Goal: Task Accomplishment & Management: Manage account settings

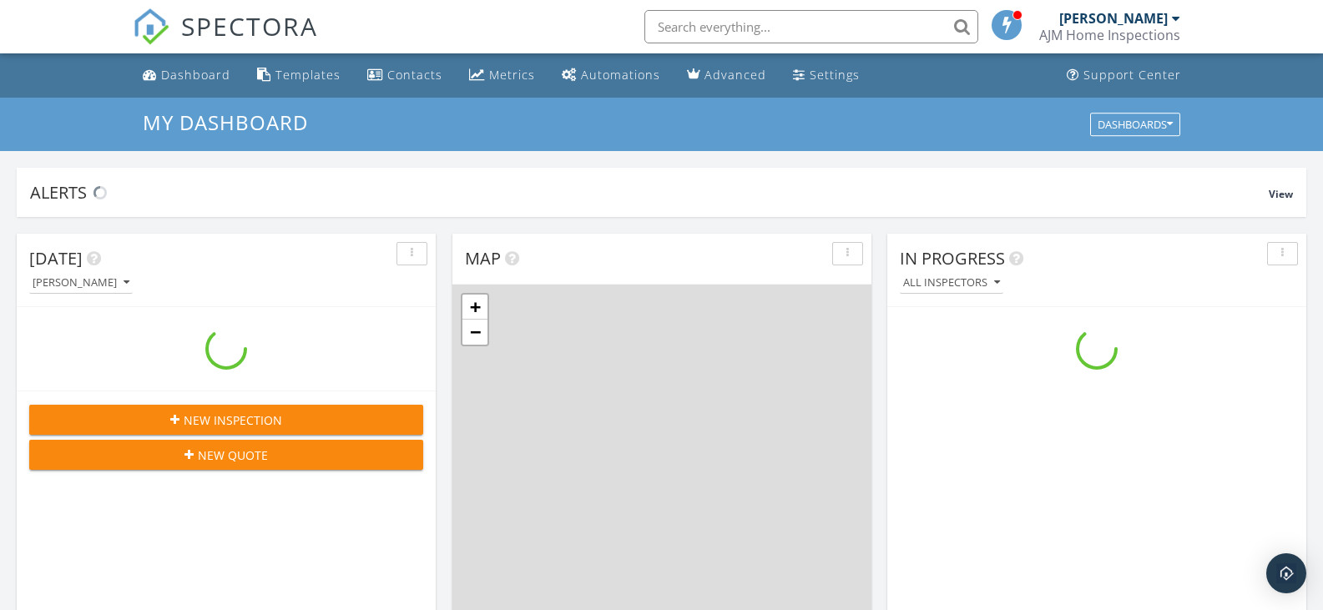
scroll to position [1545, 1349]
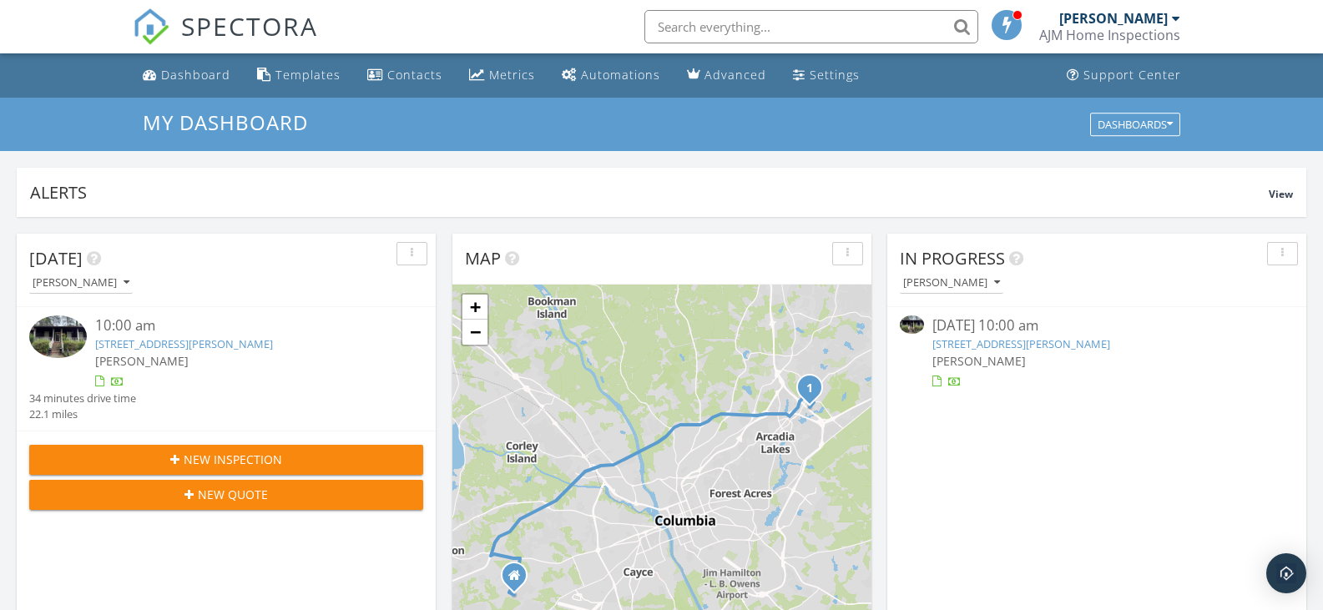
click at [140, 352] on div "[PERSON_NAME]" at bounding box center [243, 361] width 296 height 18
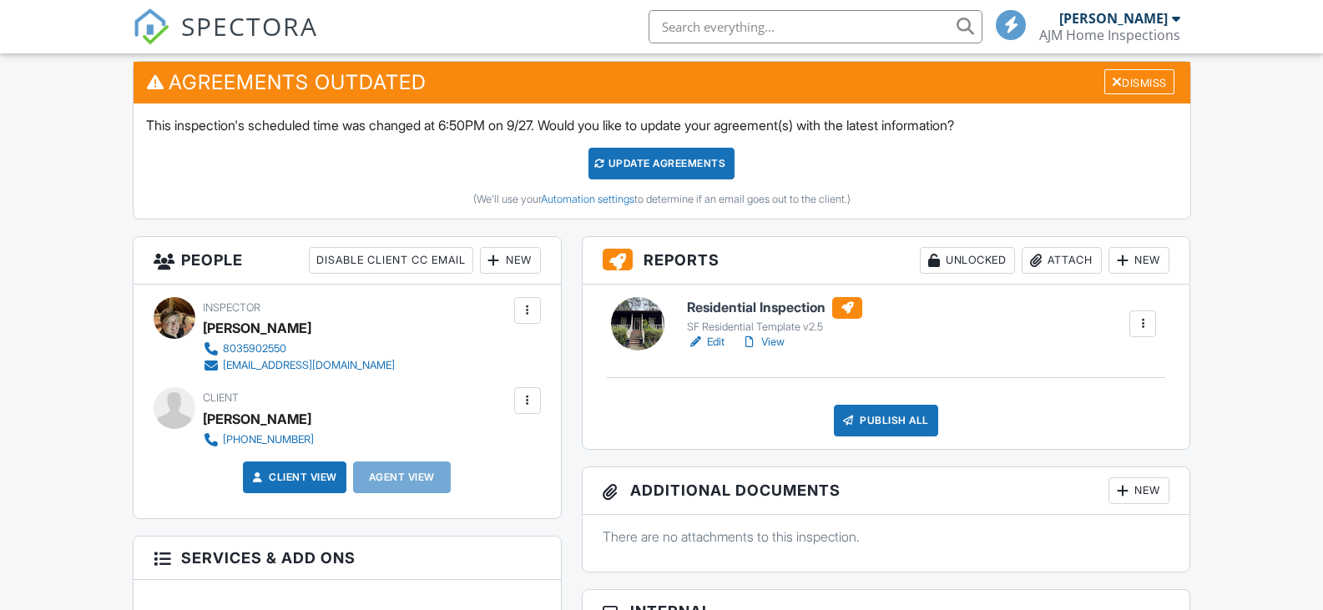
scroll to position [334, 0]
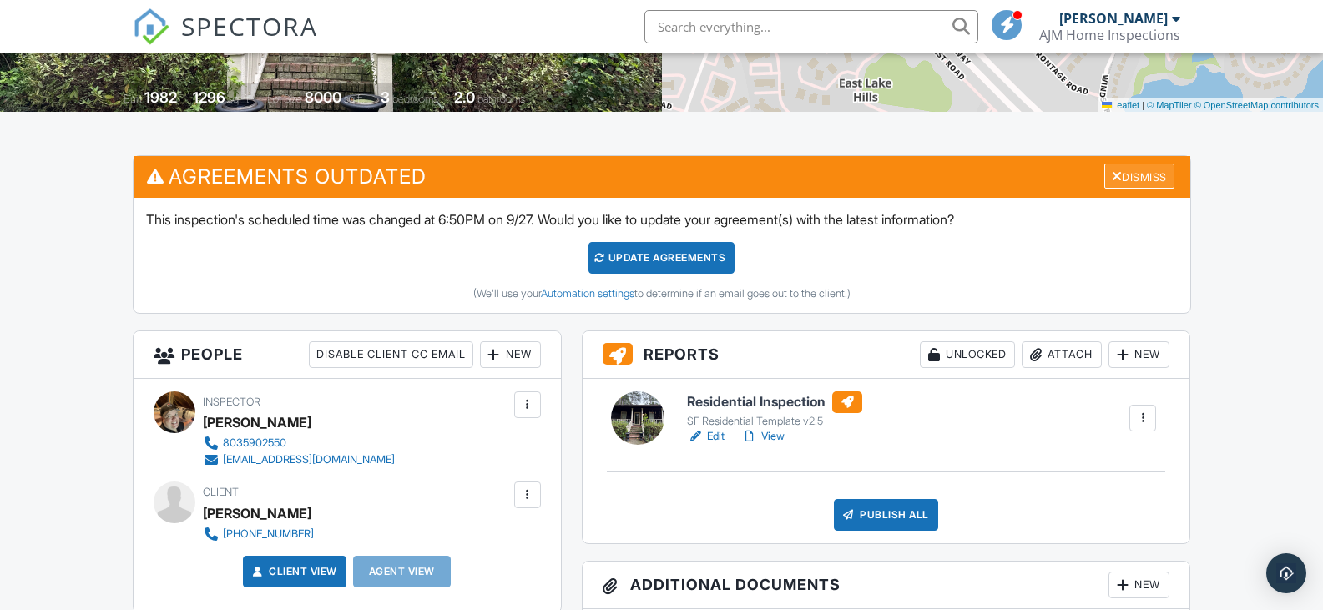
click at [1119, 172] on div "Dismiss" at bounding box center [1140, 177] width 70 height 26
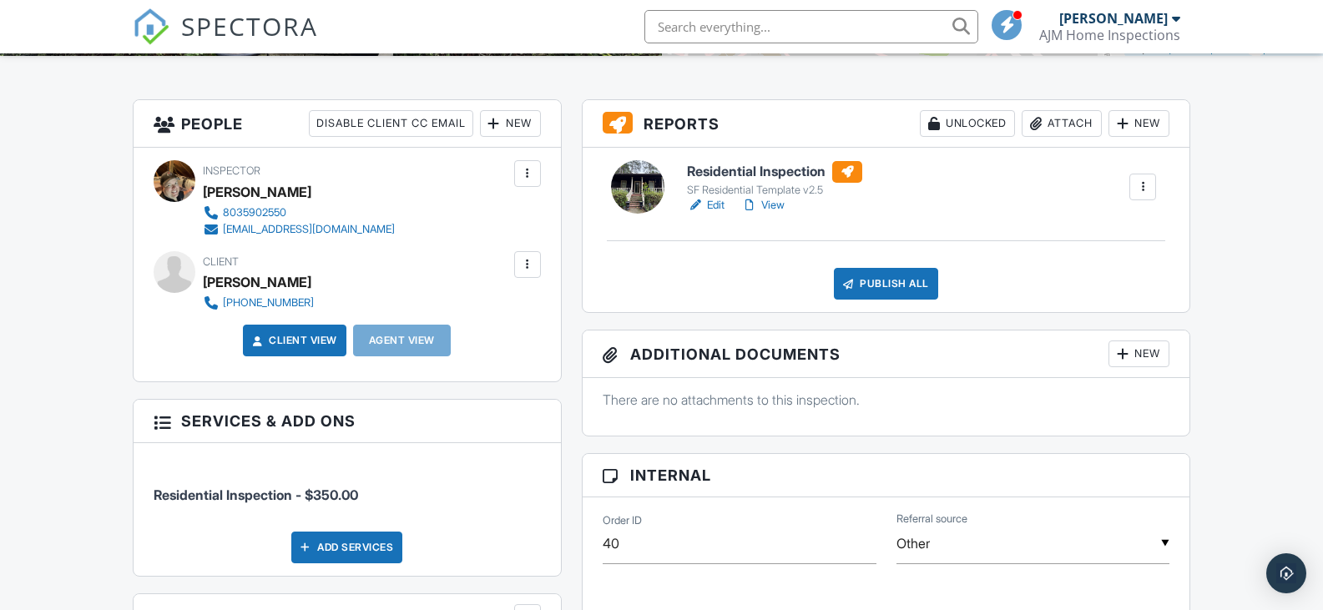
scroll to position [392, 0]
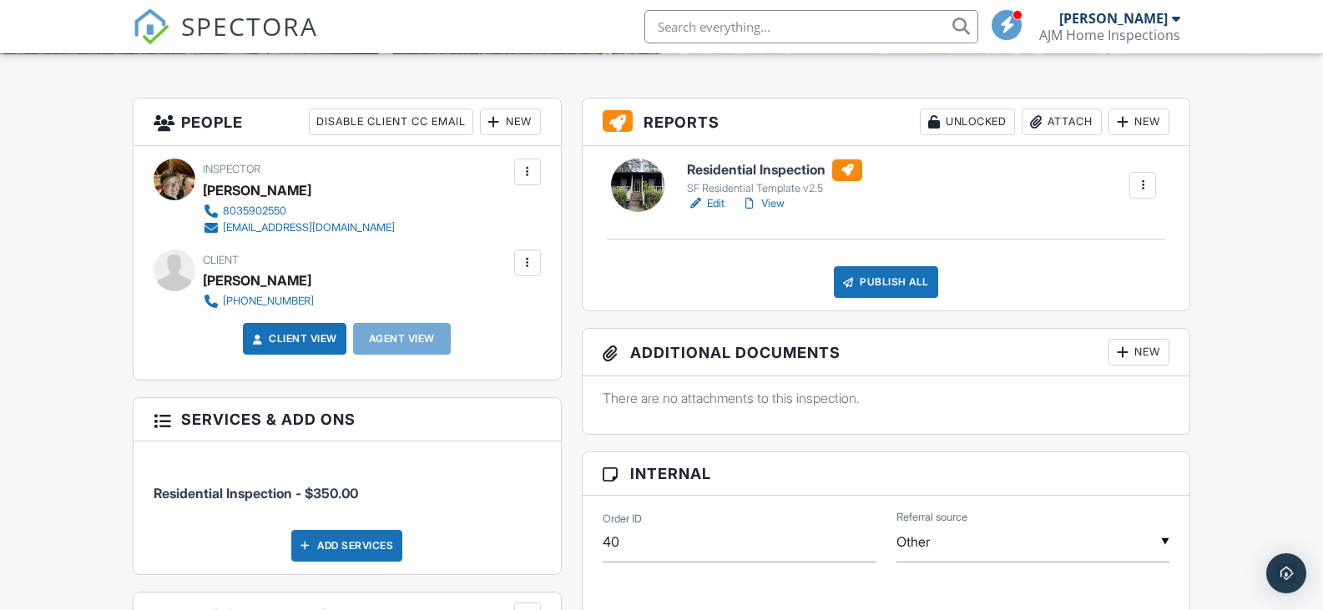
click at [892, 281] on div "Publish All" at bounding box center [886, 282] width 104 height 32
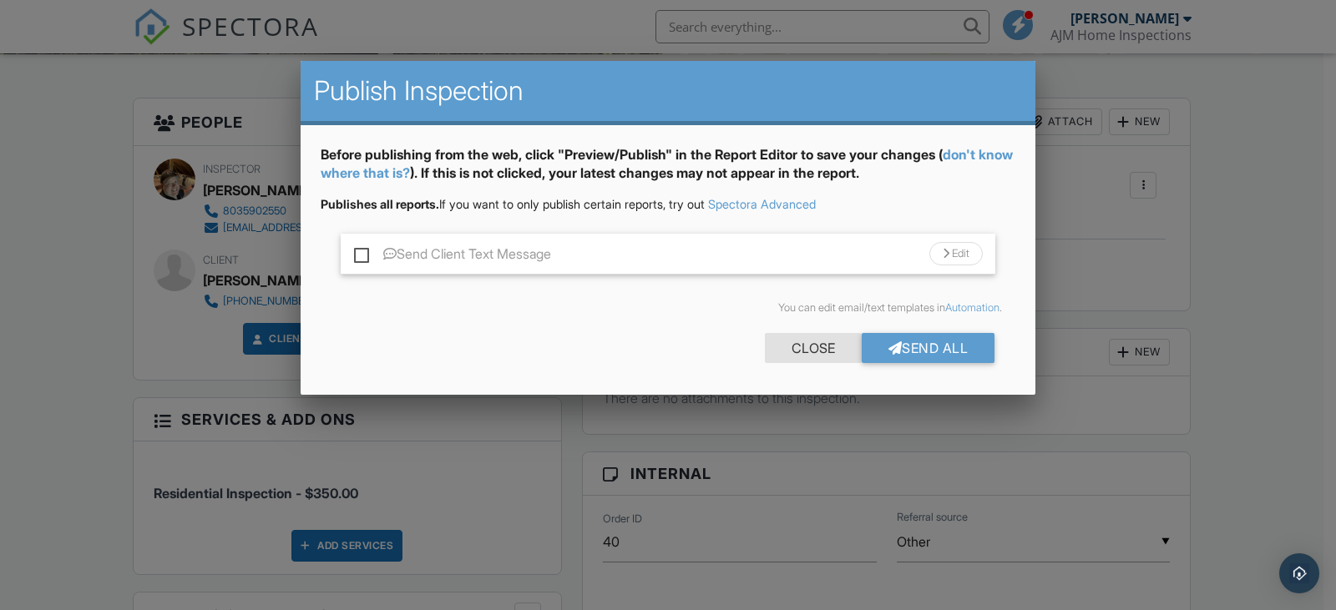
click at [825, 335] on div "Close" at bounding box center [813, 348] width 97 height 30
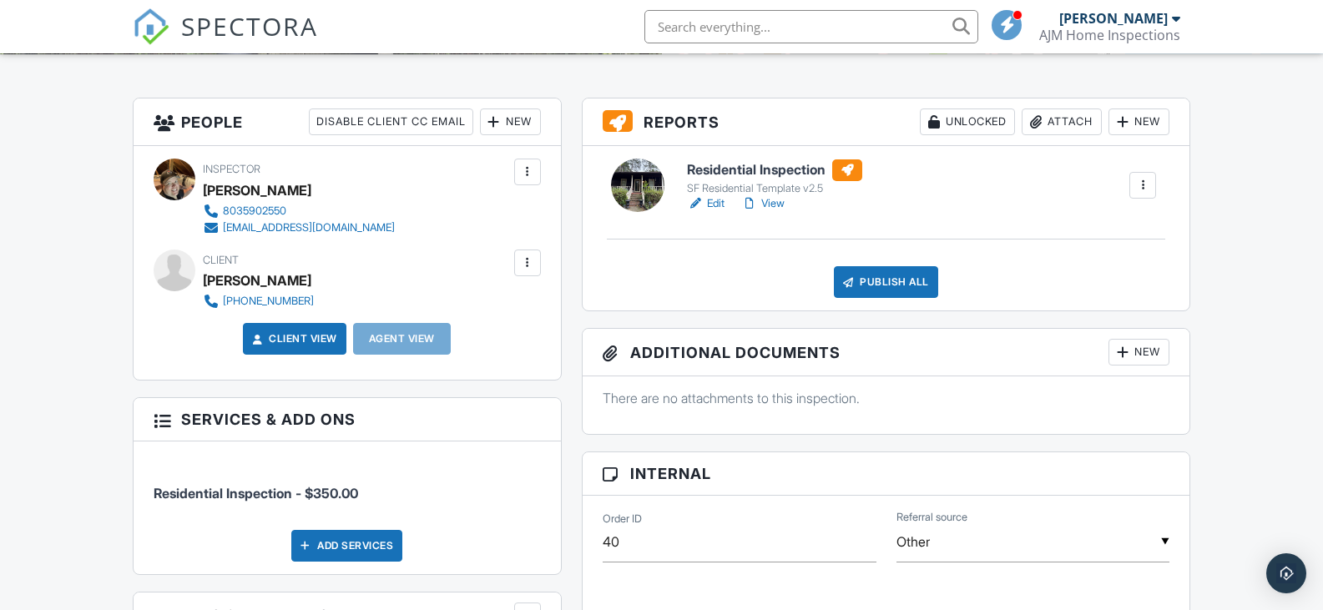
click at [765, 202] on link "View" at bounding box center [762, 203] width 43 height 17
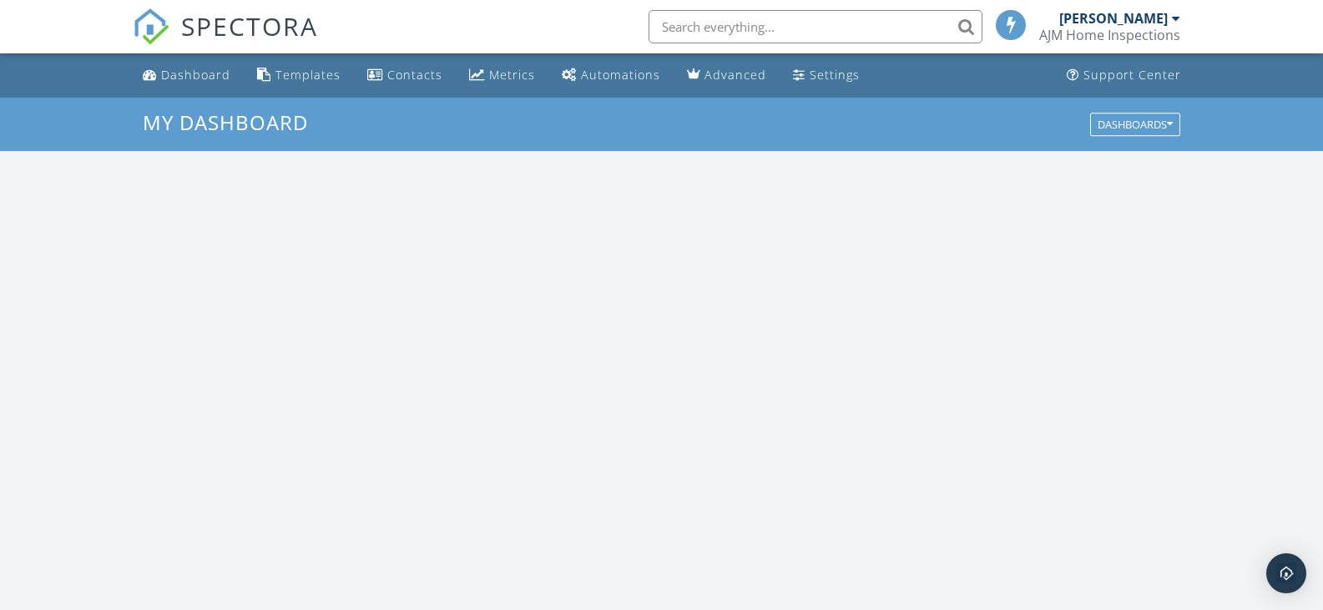
scroll to position [1545, 1349]
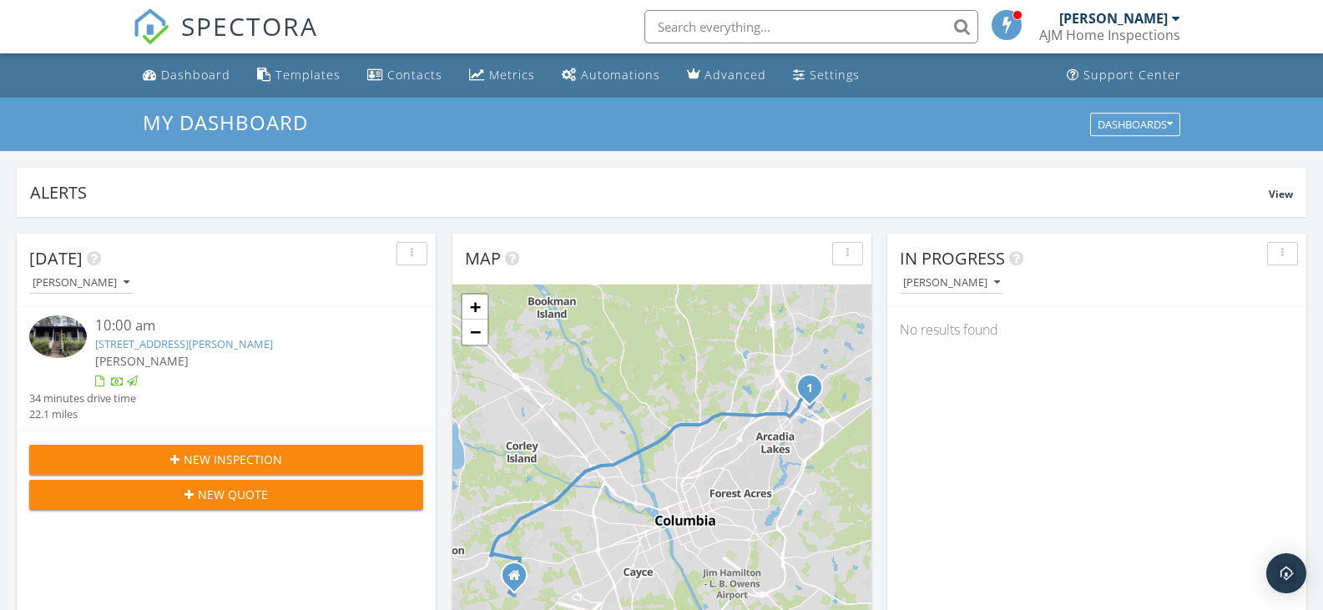
click at [48, 343] on img at bounding box center [58, 337] width 58 height 43
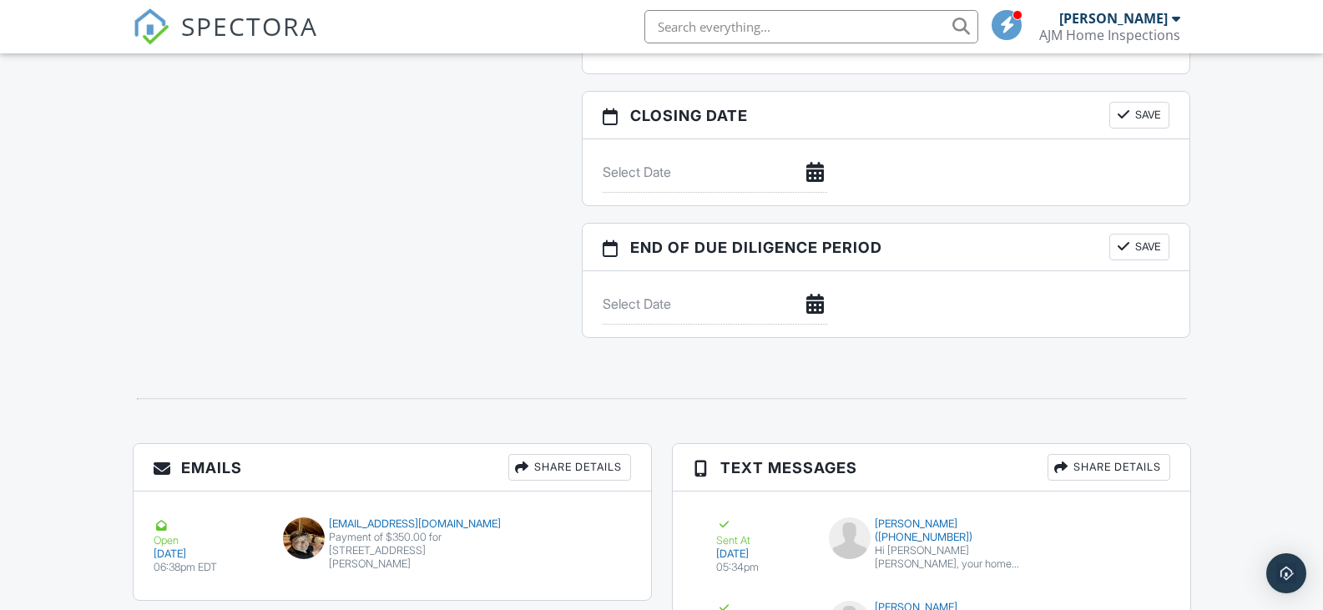
scroll to position [1644, 0]
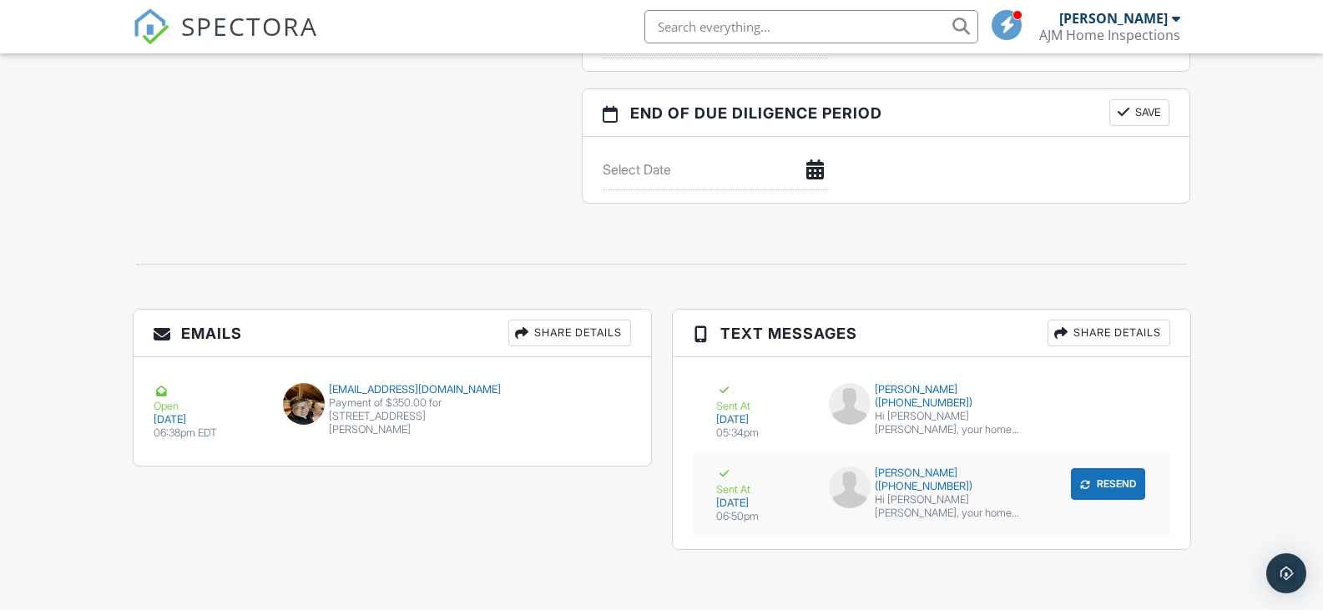
click at [978, 498] on div "Hi [PERSON_NAME] [PERSON_NAME], your home inspection has been rescheduled to [D…" at bounding box center [954, 506] width 159 height 27
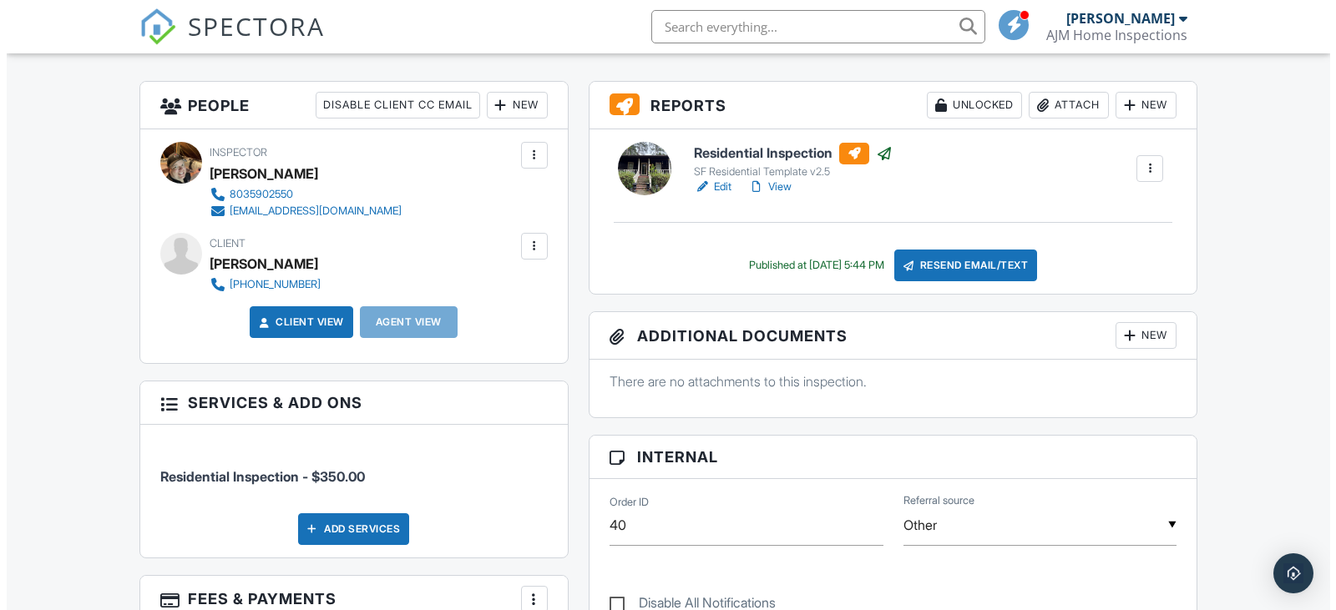
scroll to position [308, 0]
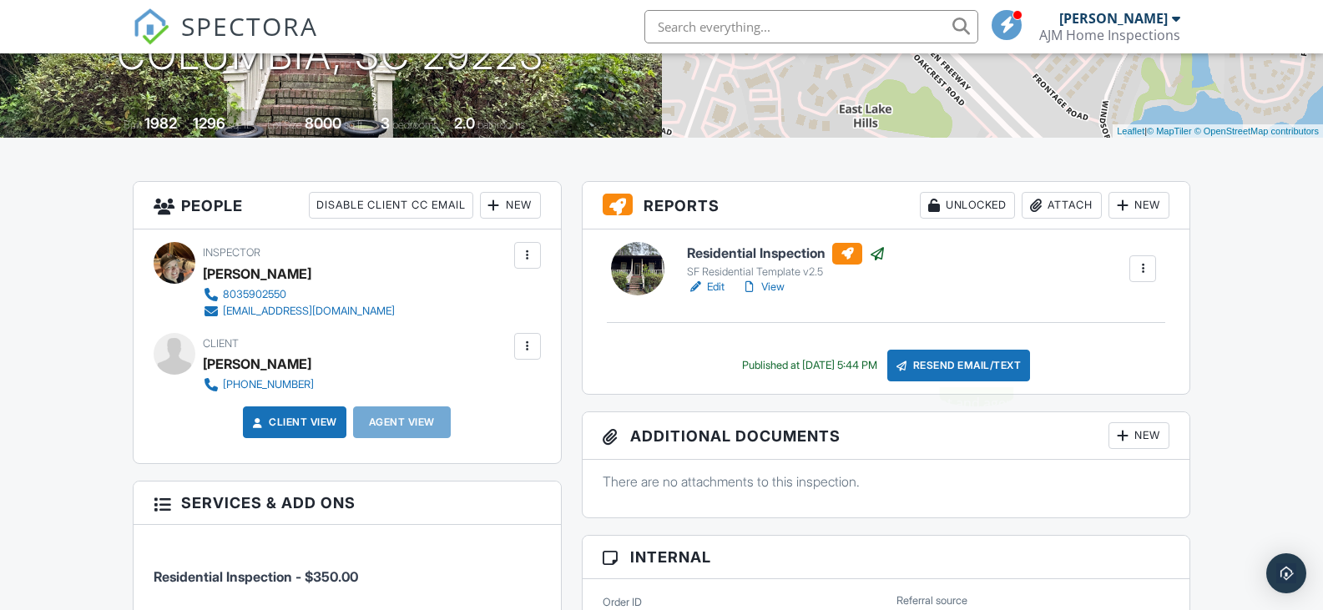
click at [960, 357] on div "Resend Email/Text" at bounding box center [959, 366] width 144 height 32
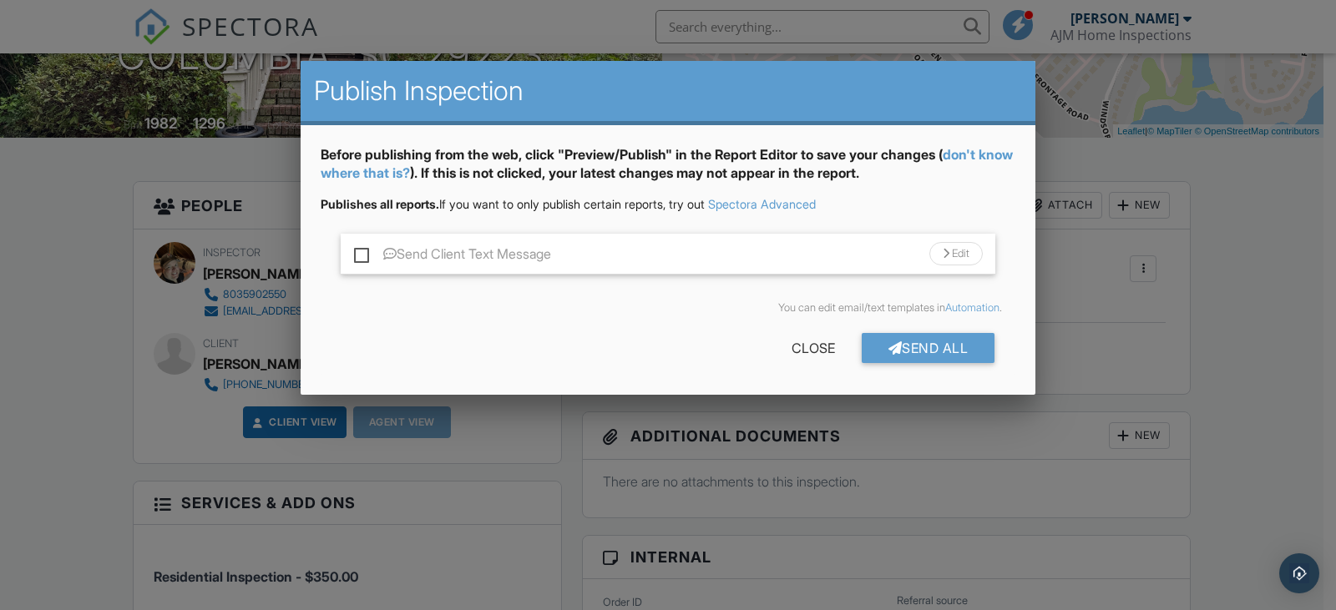
click at [352, 259] on div "Send Client Text Message Edit" at bounding box center [668, 254] width 655 height 41
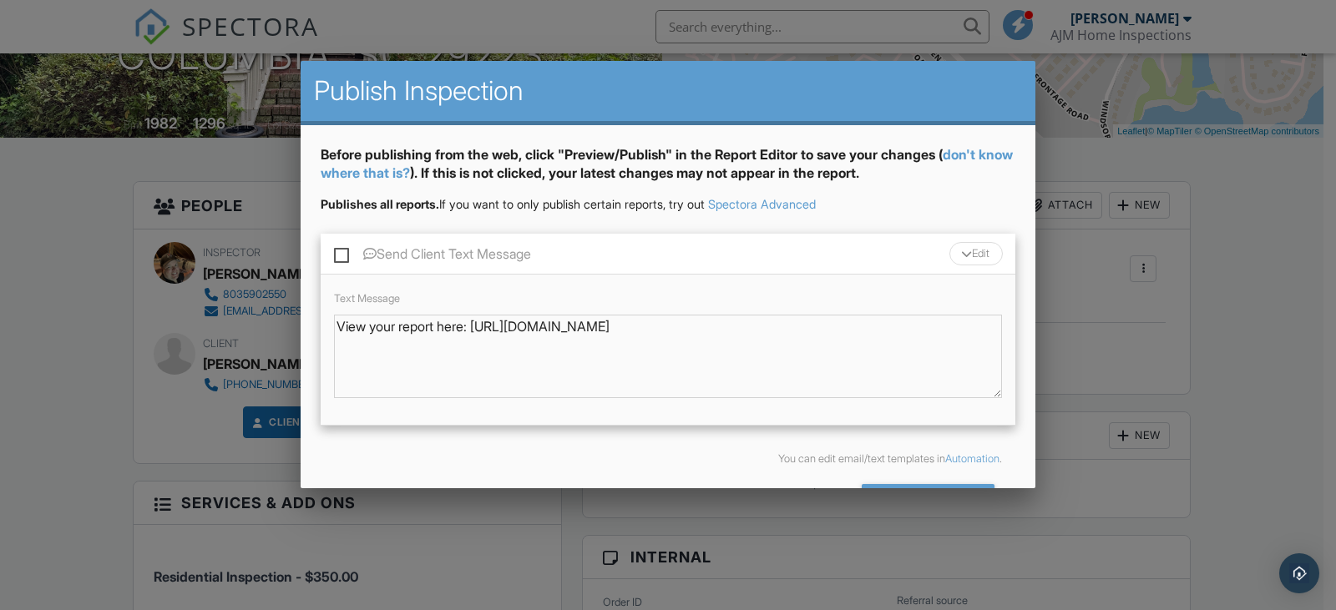
click at [331, 249] on div "Send Client Text Message Edit" at bounding box center [668, 254] width 695 height 41
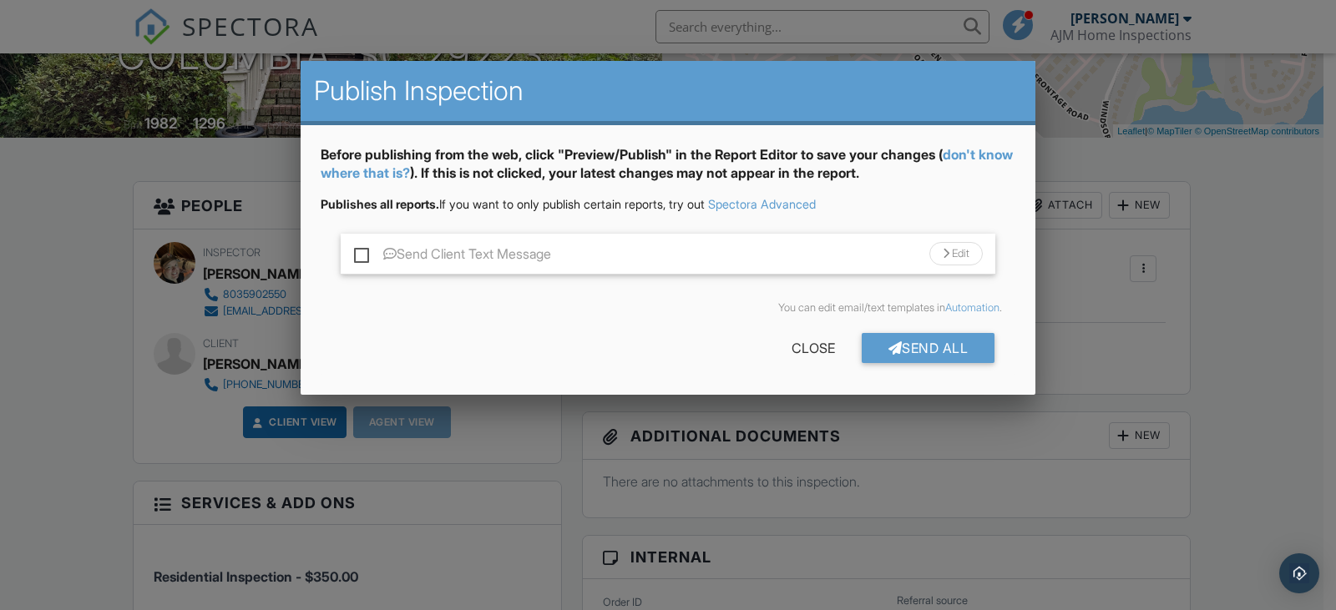
click at [358, 252] on label "Send Client Text Message" at bounding box center [452, 256] width 197 height 21
click at [358, 251] on input "Send Client Text Message" at bounding box center [359, 245] width 11 height 11
checkbox input "true"
click at [922, 346] on div "Send All" at bounding box center [929, 348] width 134 height 30
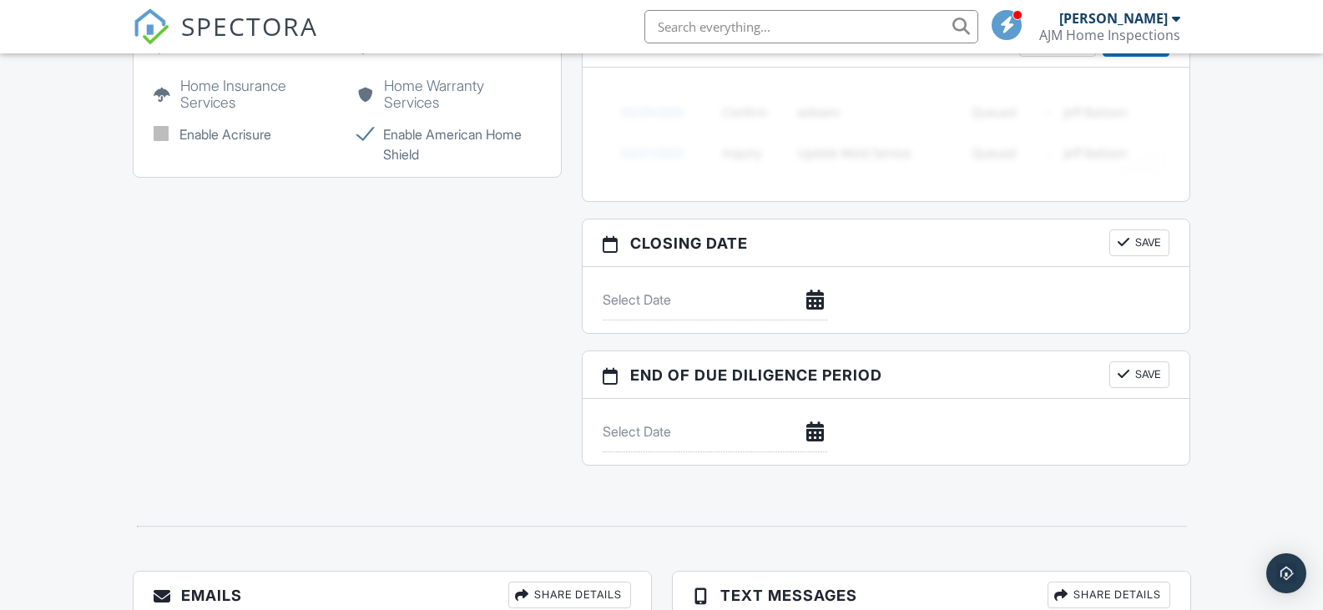
scroll to position [1310, 0]
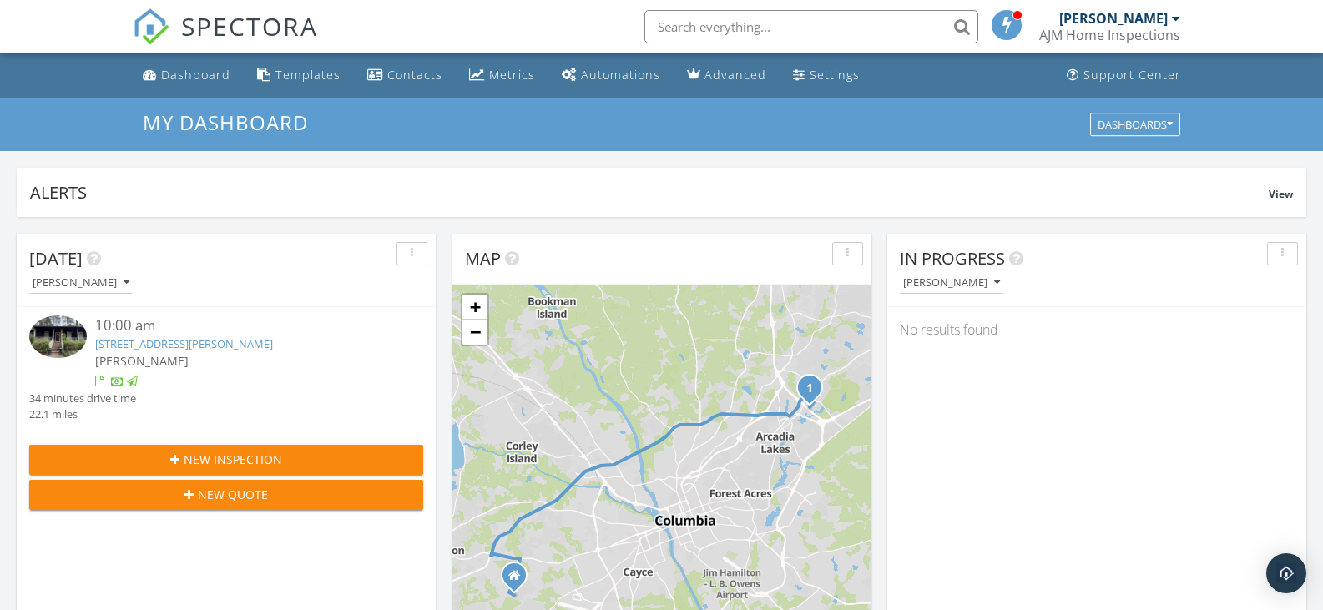
click at [158, 350] on link "[STREET_ADDRESS][PERSON_NAME]" at bounding box center [184, 343] width 178 height 15
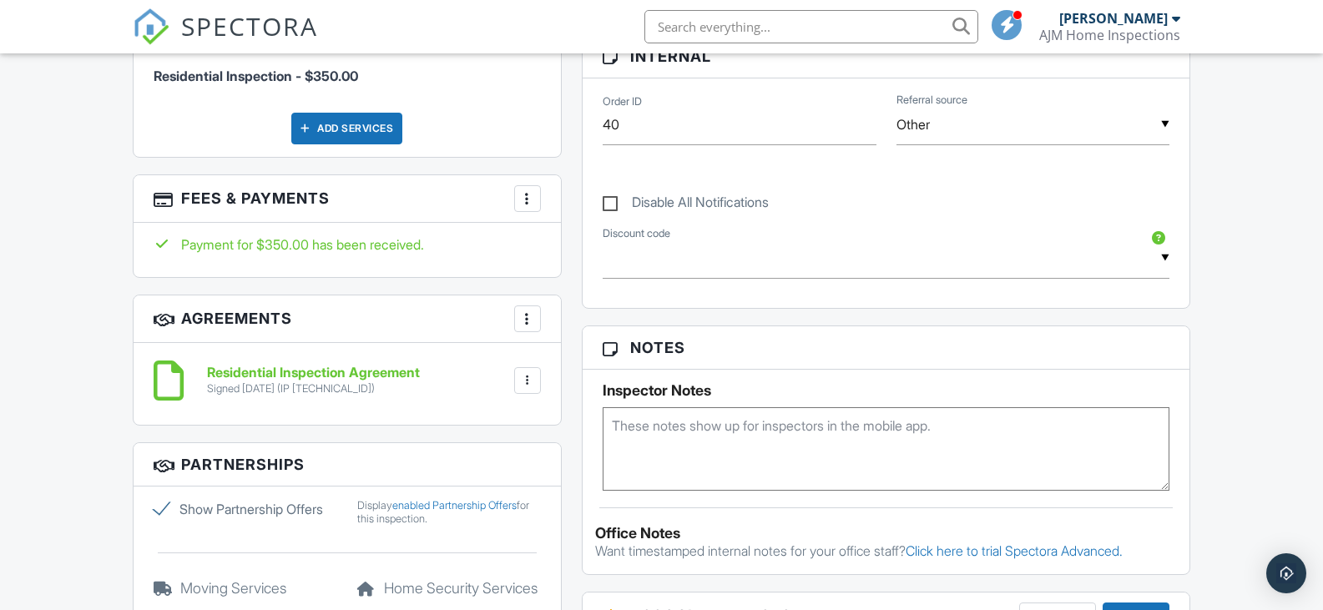
scroll to position [308, 0]
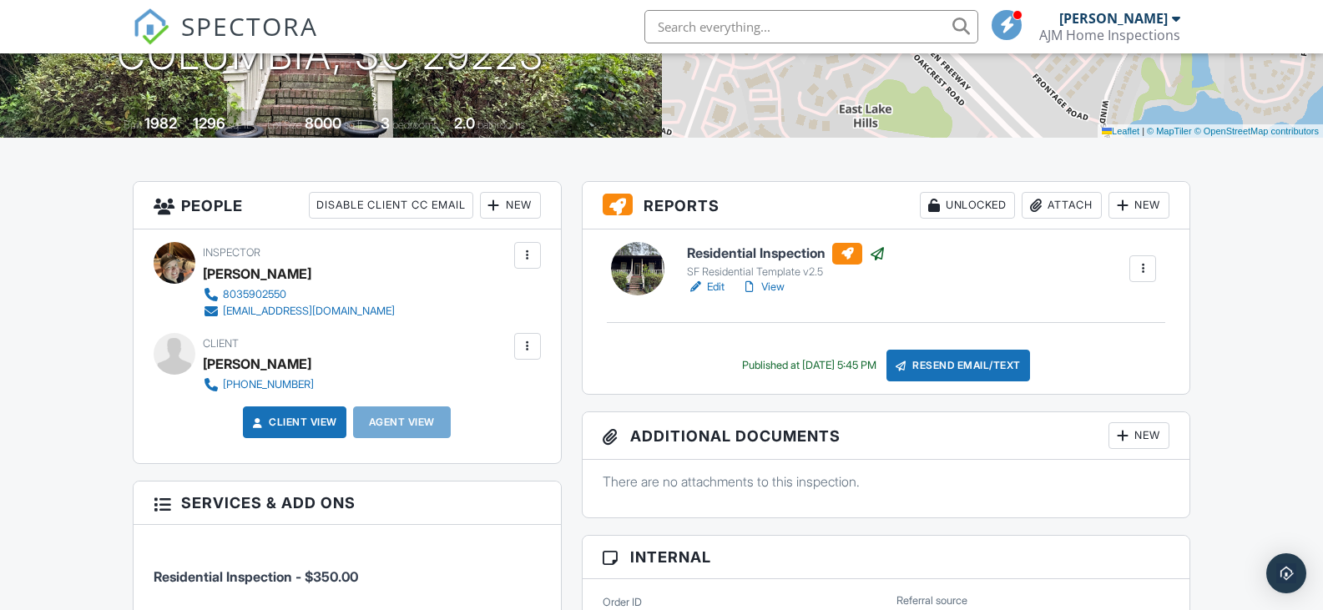
click at [943, 369] on div "Resend Email/Text" at bounding box center [959, 366] width 144 height 32
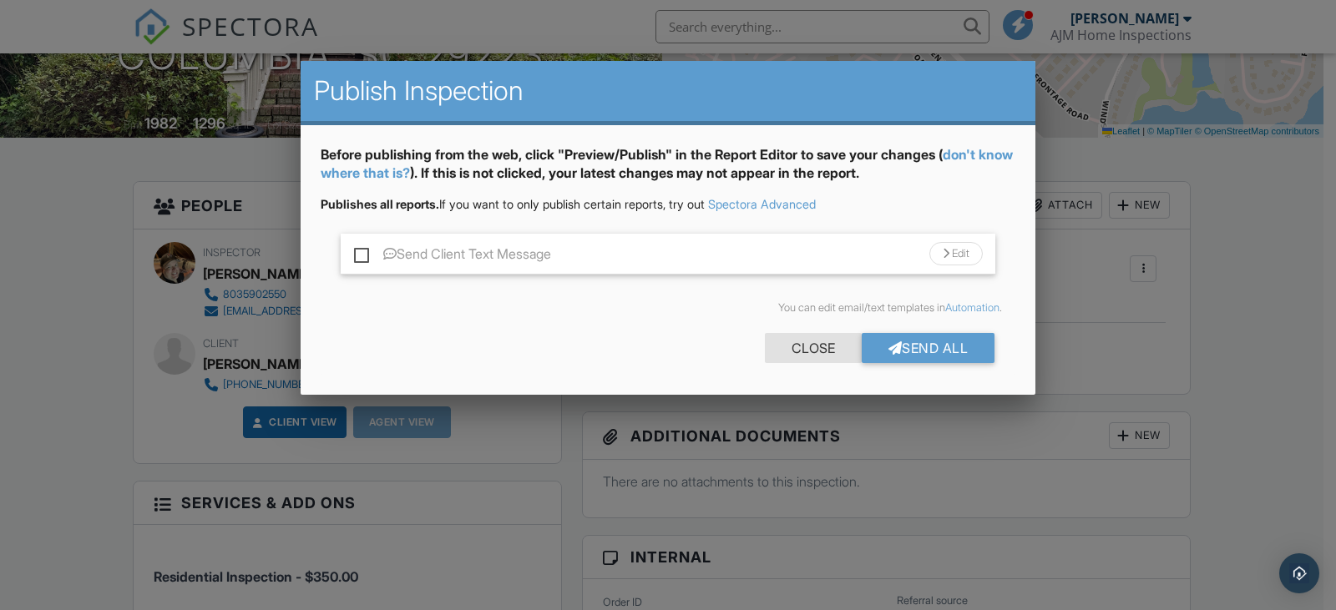
click at [796, 346] on div "Close" at bounding box center [813, 348] width 97 height 30
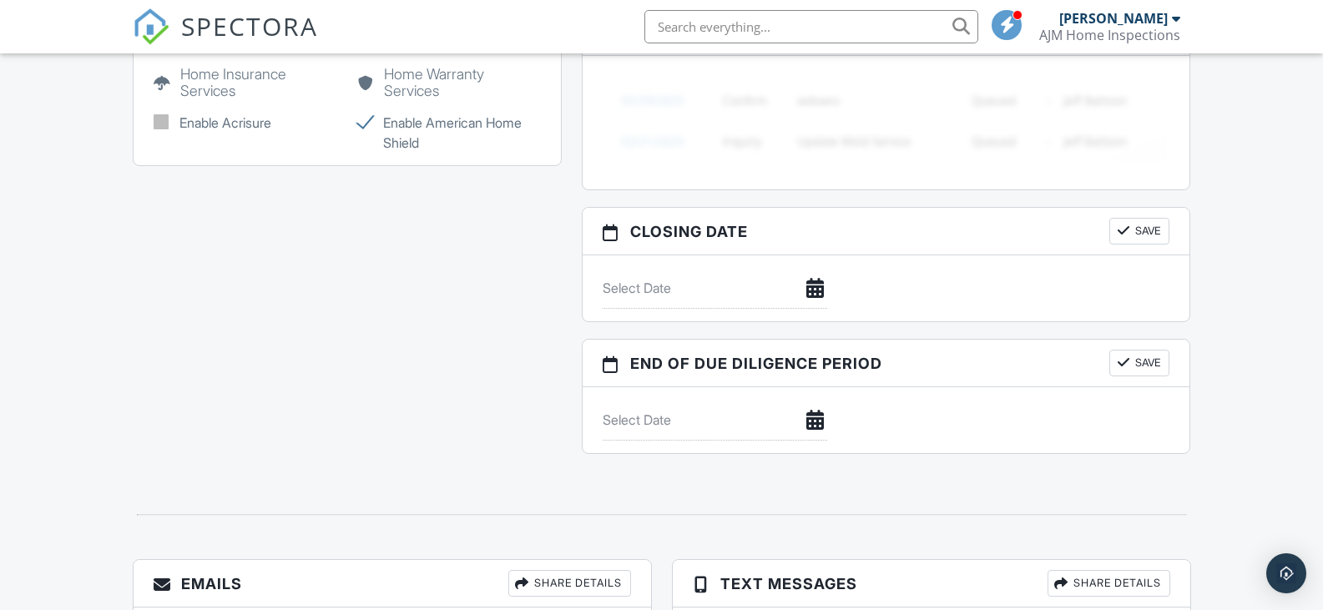
scroll to position [1644, 0]
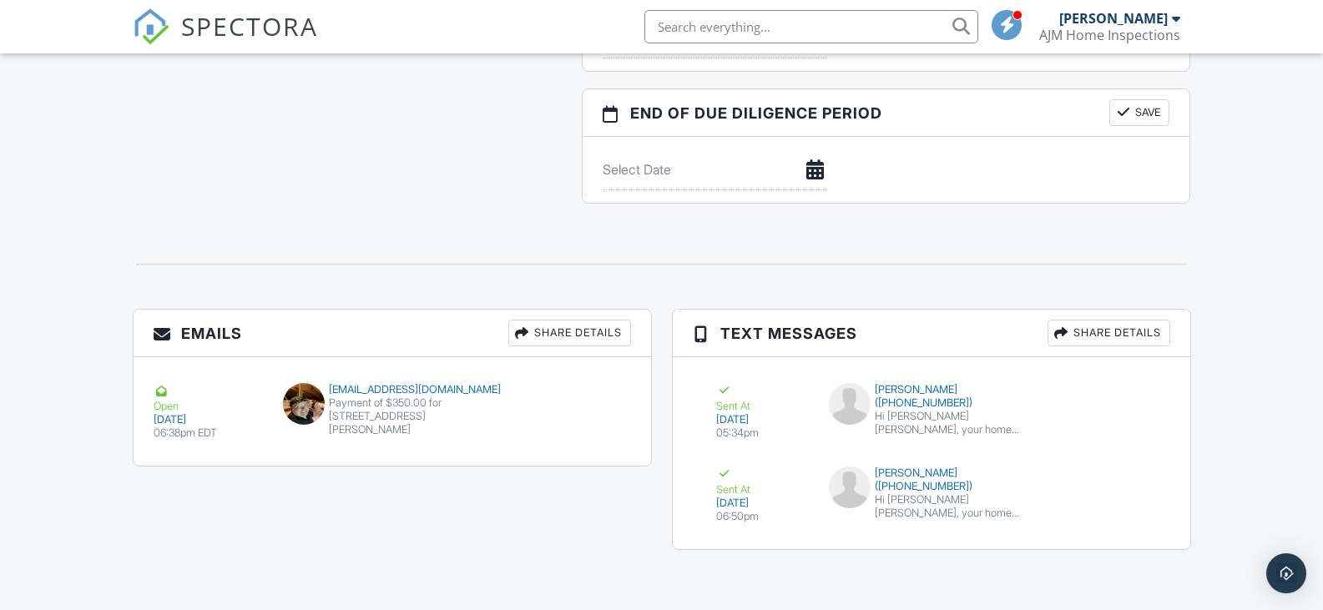
click at [1134, 329] on div "Share Details" at bounding box center [1109, 333] width 123 height 27
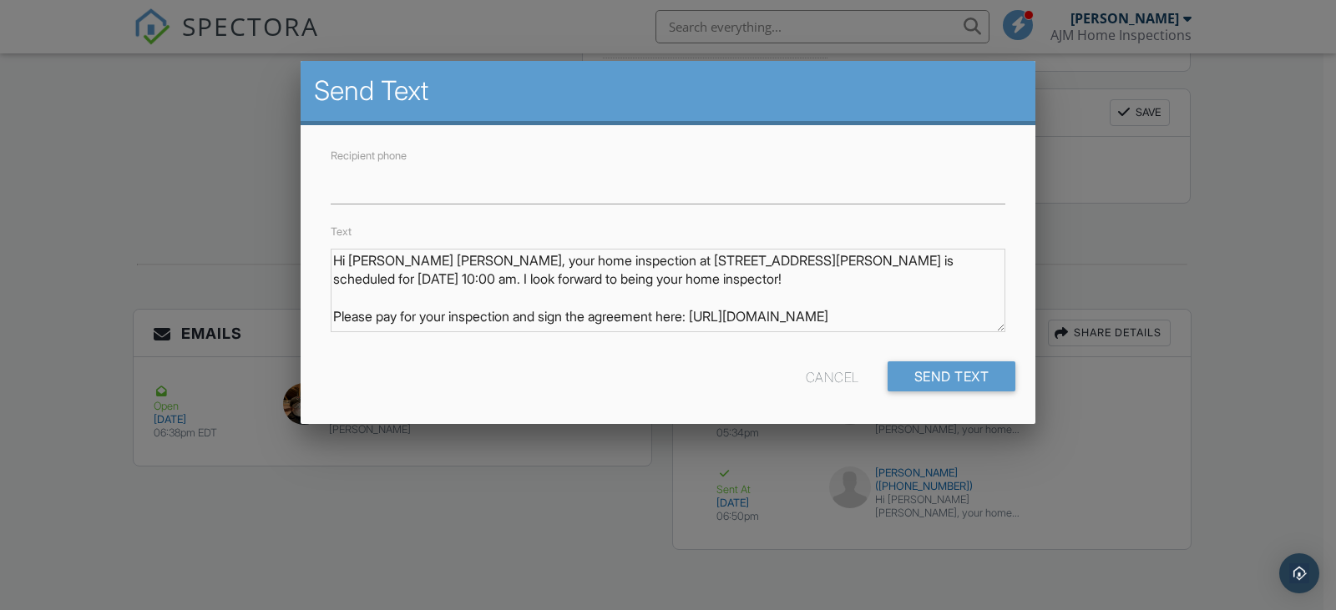
click at [273, 178] on div at bounding box center [668, 298] width 1336 height 763
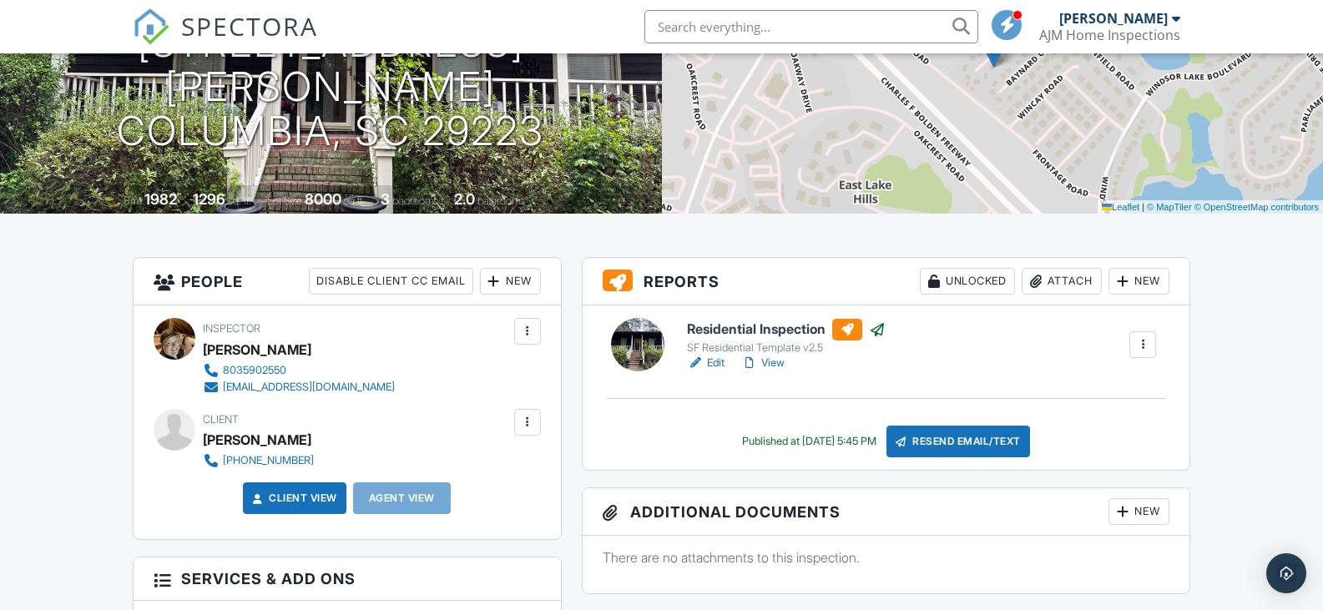
scroll to position [225, 0]
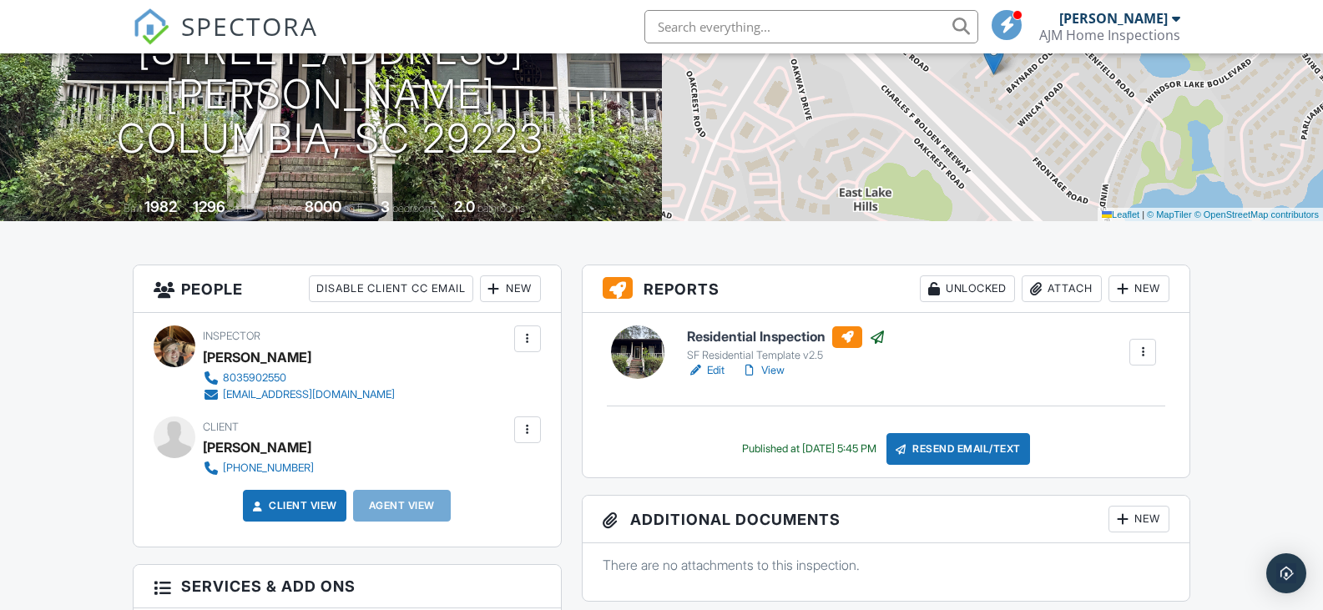
click at [1165, 25] on div "[PERSON_NAME]" at bounding box center [1113, 18] width 109 height 17
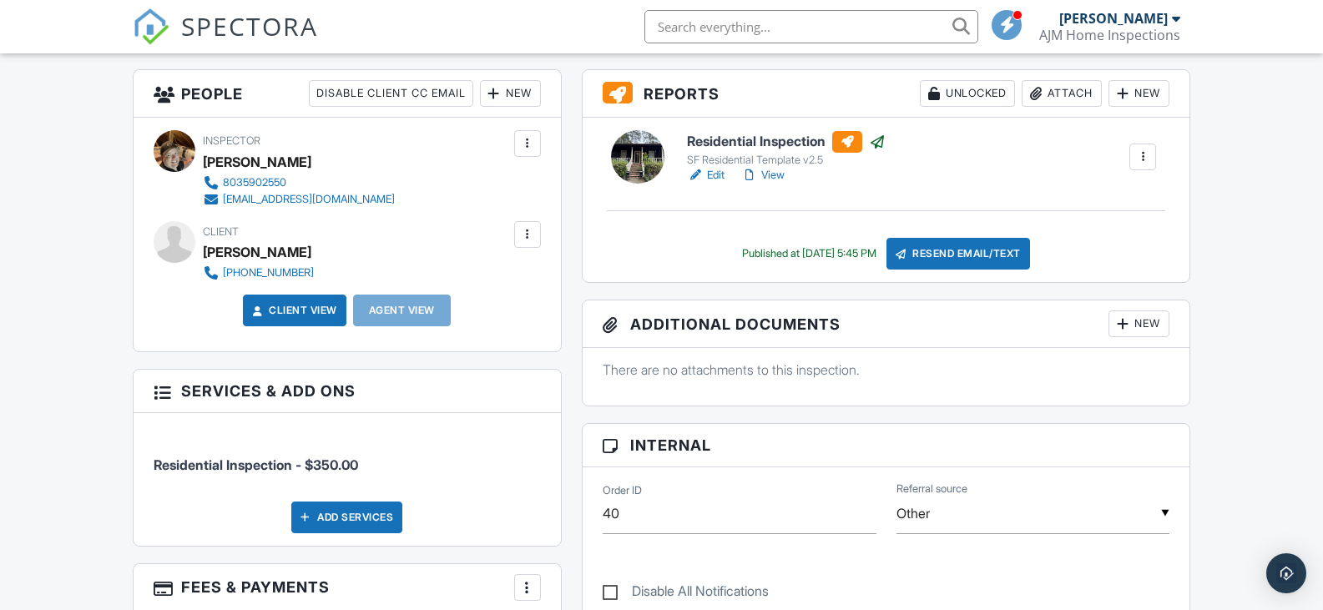
scroll to position [392, 0]
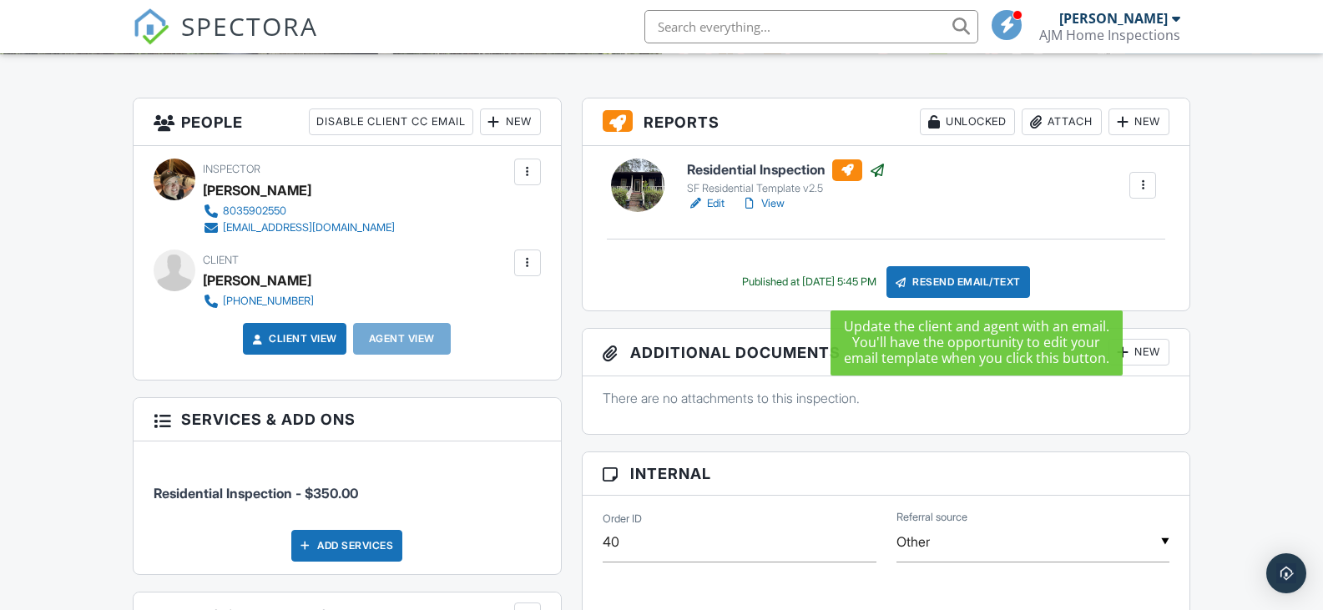
click at [999, 281] on div "Resend Email/Text" at bounding box center [959, 282] width 144 height 32
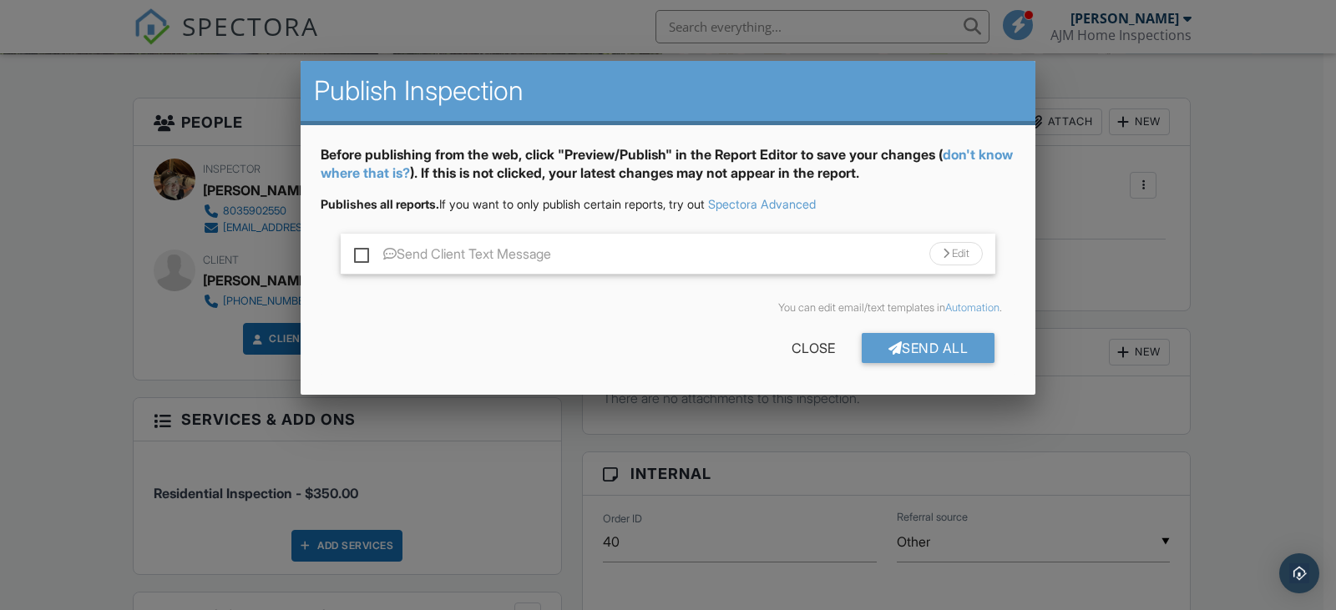
click at [962, 249] on div "Edit" at bounding box center [955, 253] width 53 height 23
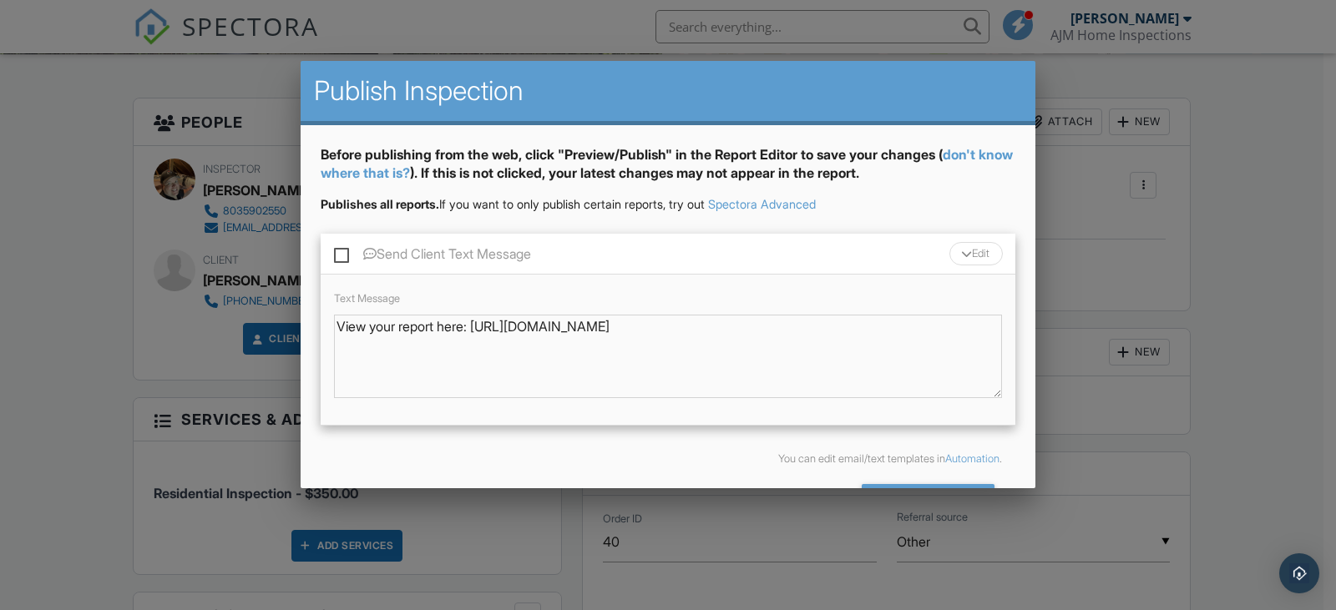
click at [949, 253] on div "Edit" at bounding box center [975, 253] width 53 height 23
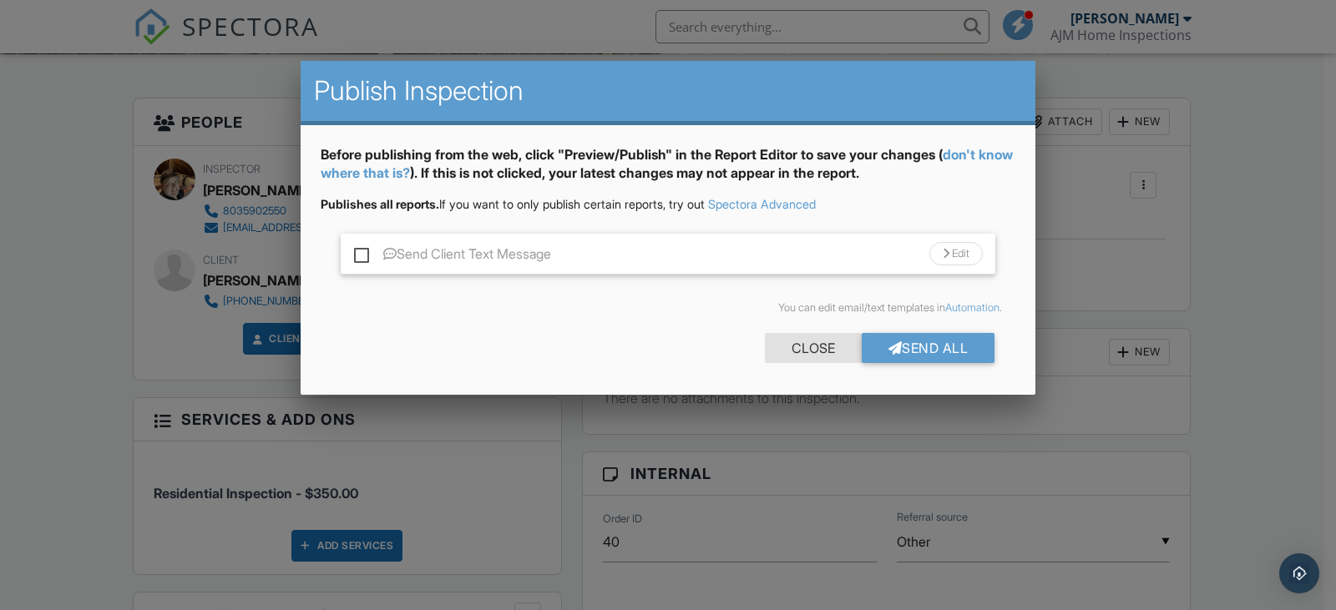
click at [818, 351] on div "Close" at bounding box center [813, 348] width 97 height 30
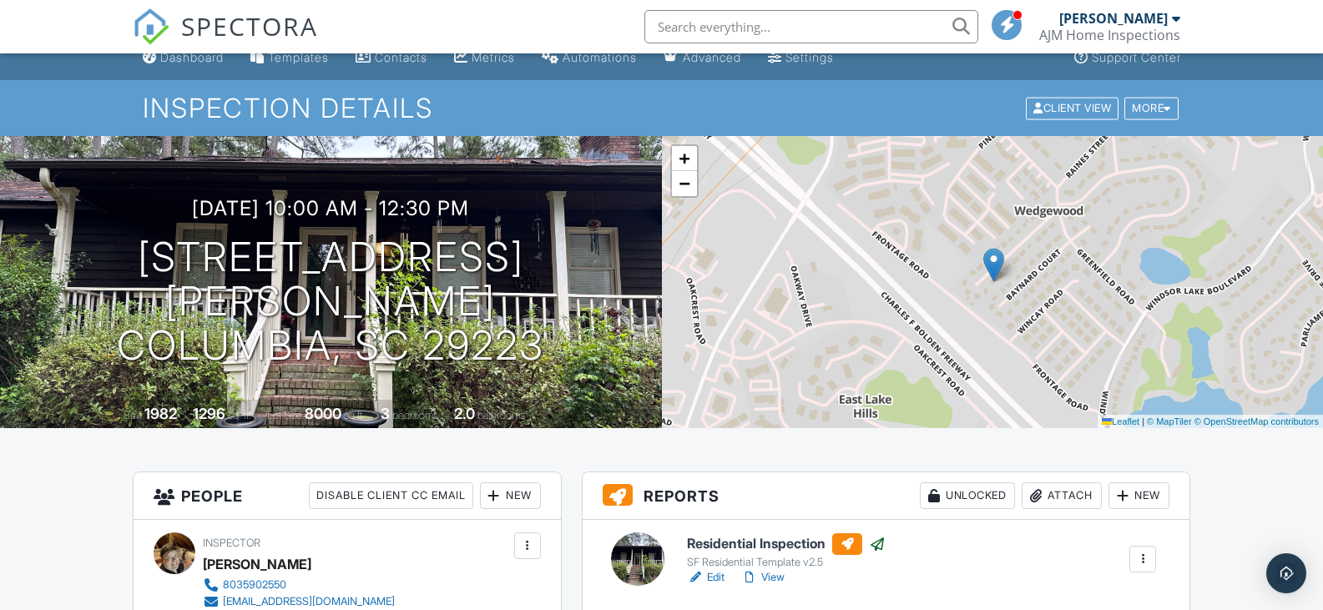
scroll to position [0, 0]
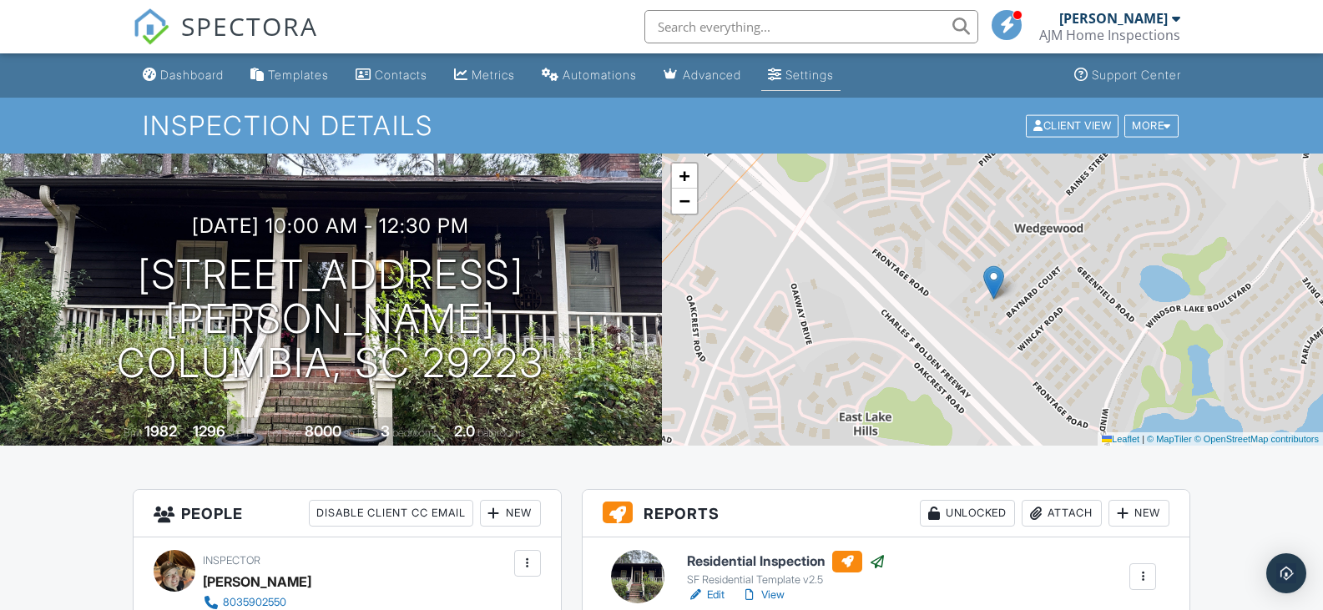
click at [817, 87] on link "Settings" at bounding box center [800, 75] width 79 height 31
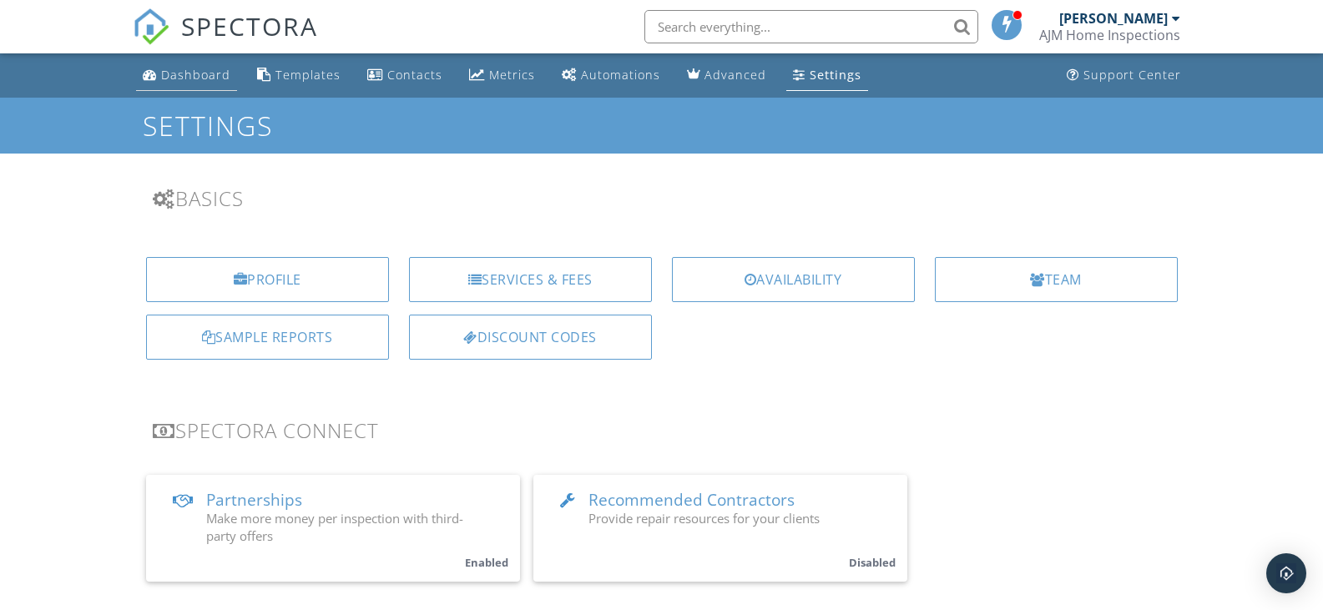
click at [210, 73] on div "Dashboard" at bounding box center [195, 75] width 69 height 16
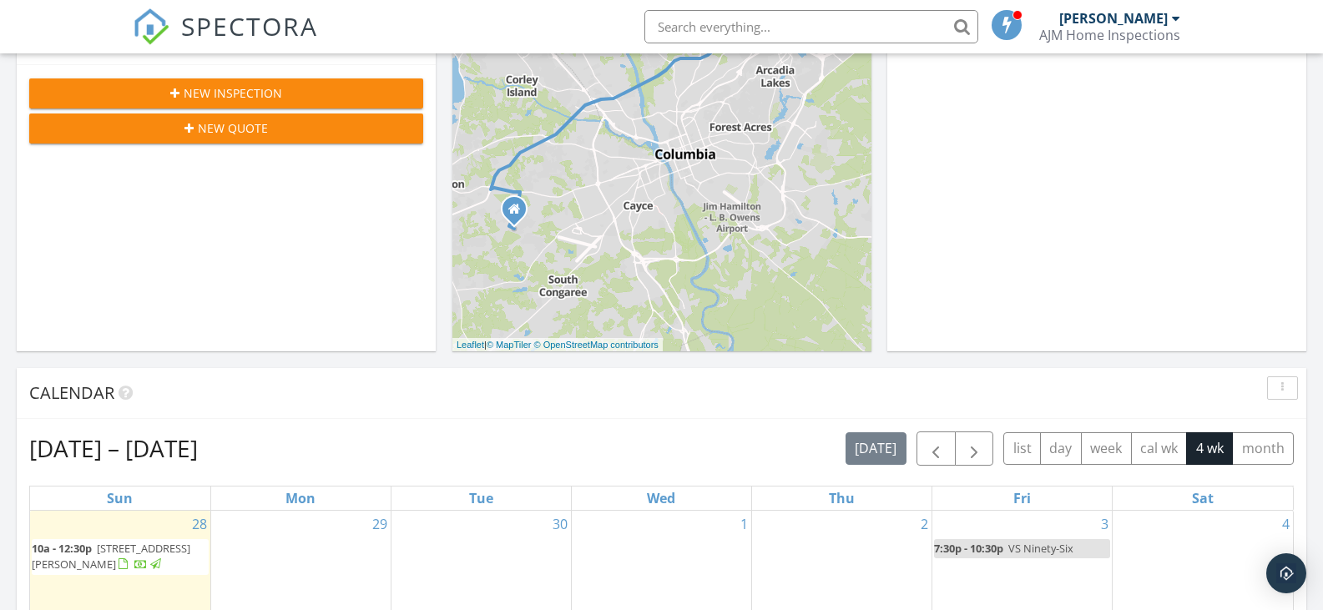
scroll to position [668, 0]
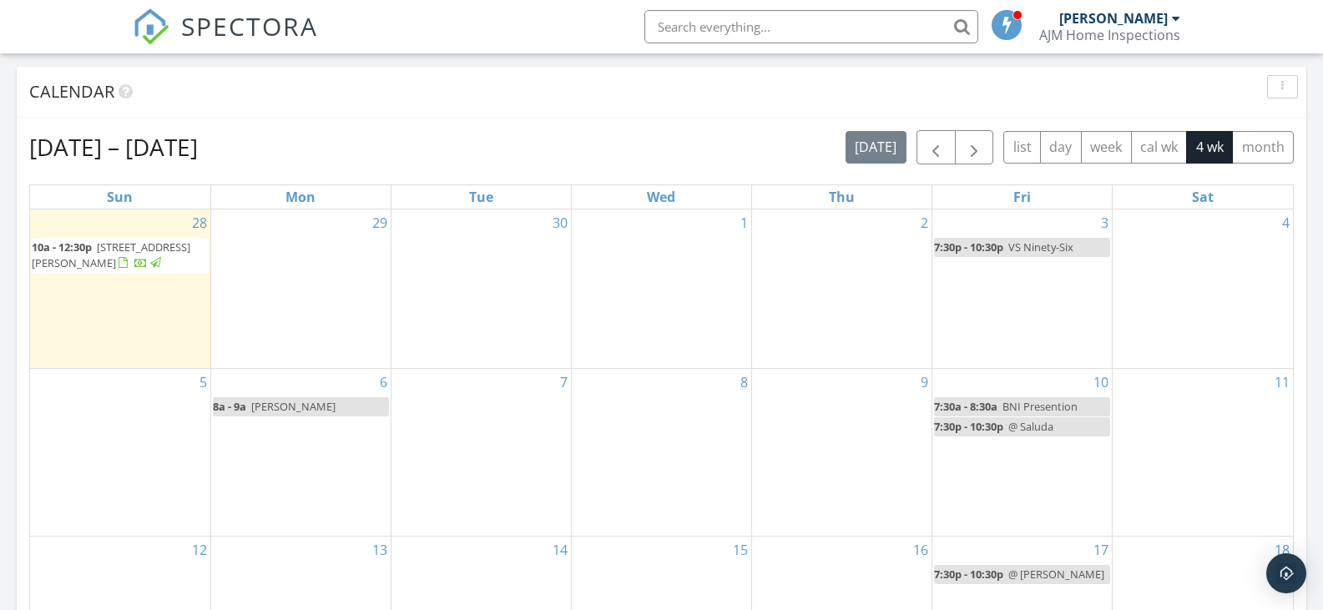
click at [112, 257] on span "135 Calloway Ct, Columbia 29223" at bounding box center [111, 255] width 159 height 31
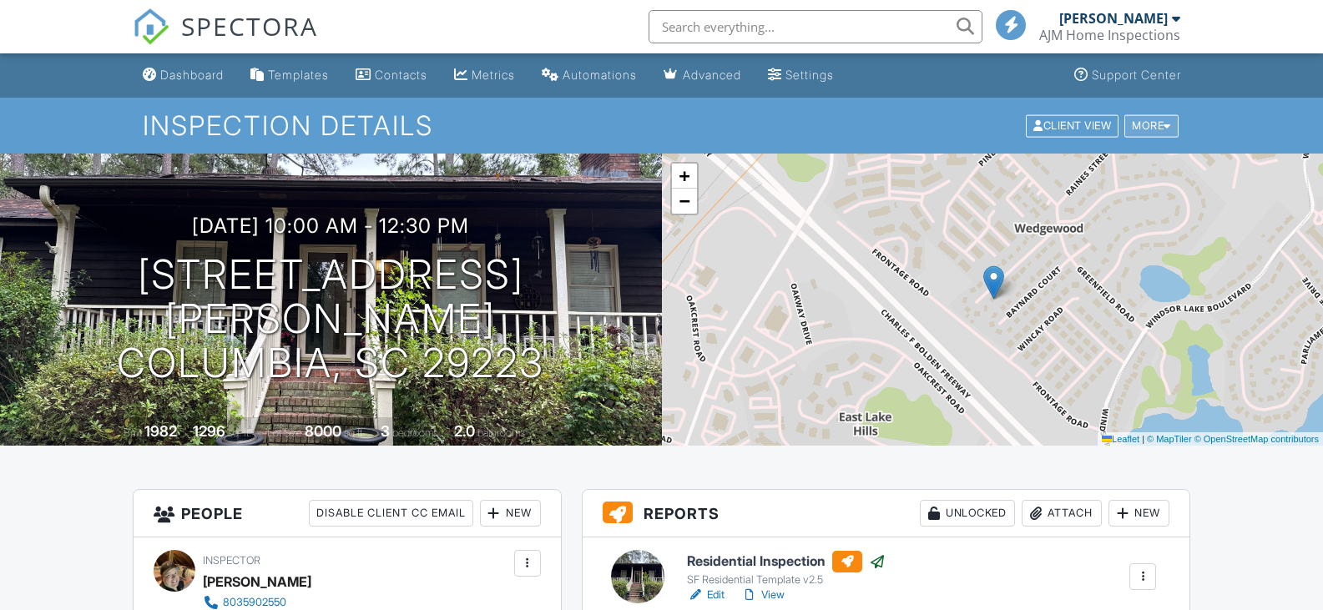
click at [1148, 123] on div "More" at bounding box center [1152, 125] width 54 height 23
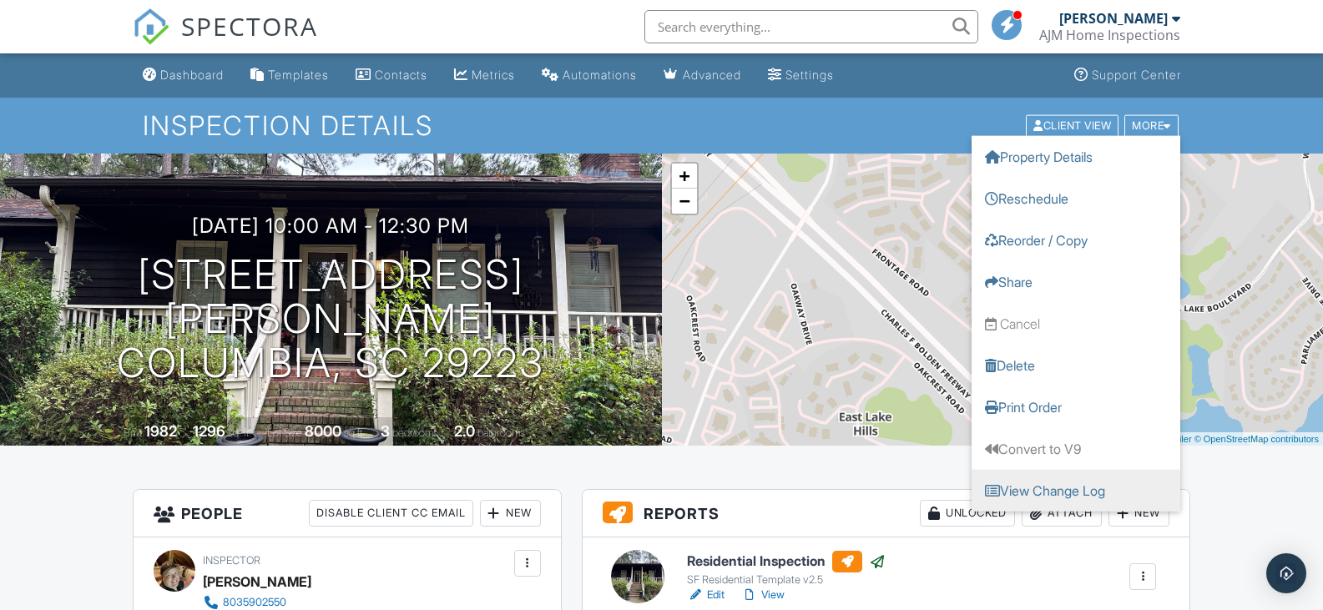
click at [1109, 488] on link "View Change Log" at bounding box center [1076, 490] width 209 height 42
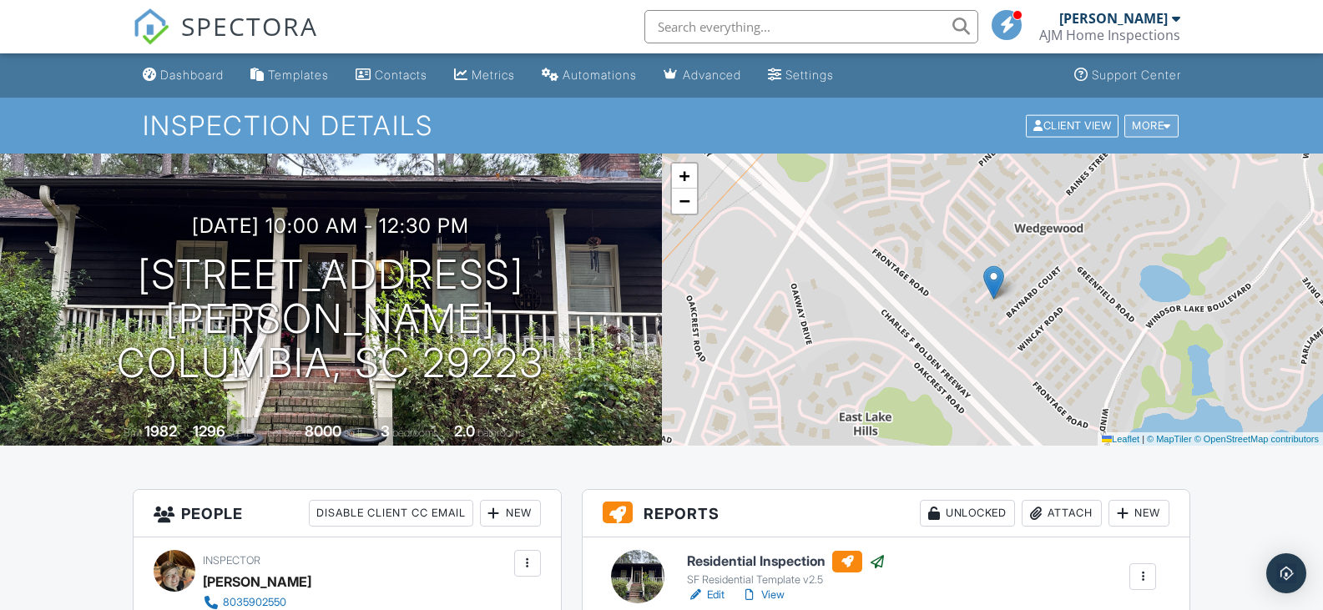
click at [1143, 122] on div "More" at bounding box center [1152, 125] width 54 height 23
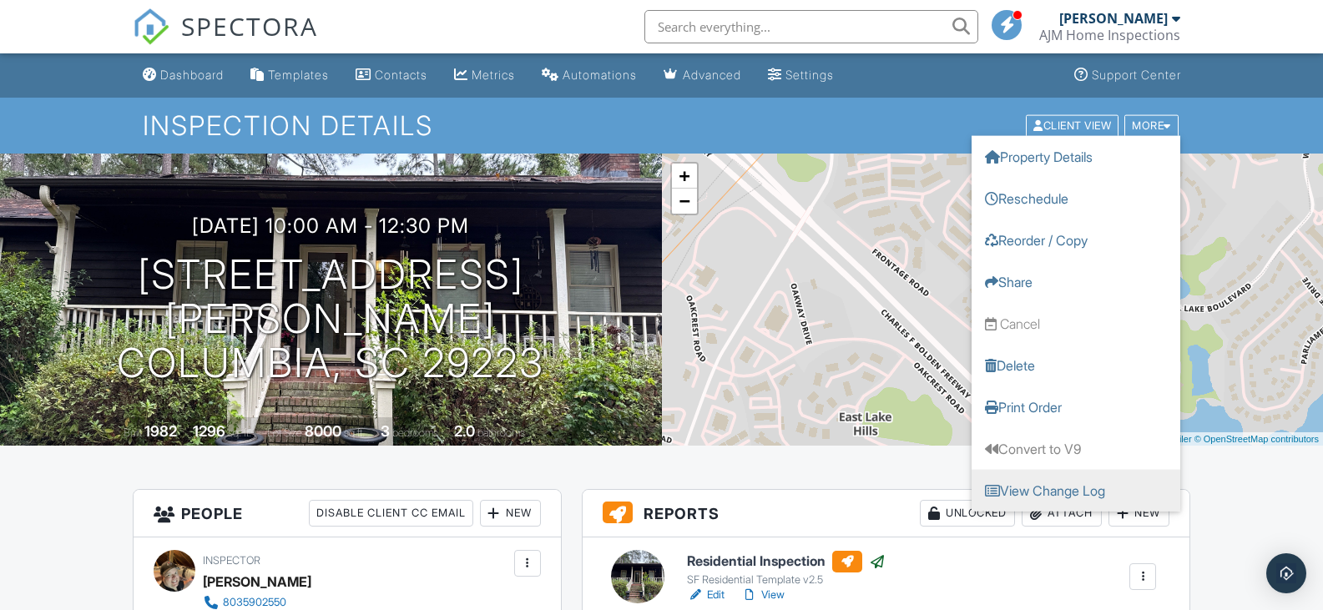
click at [1103, 486] on link "View Change Log" at bounding box center [1076, 490] width 209 height 42
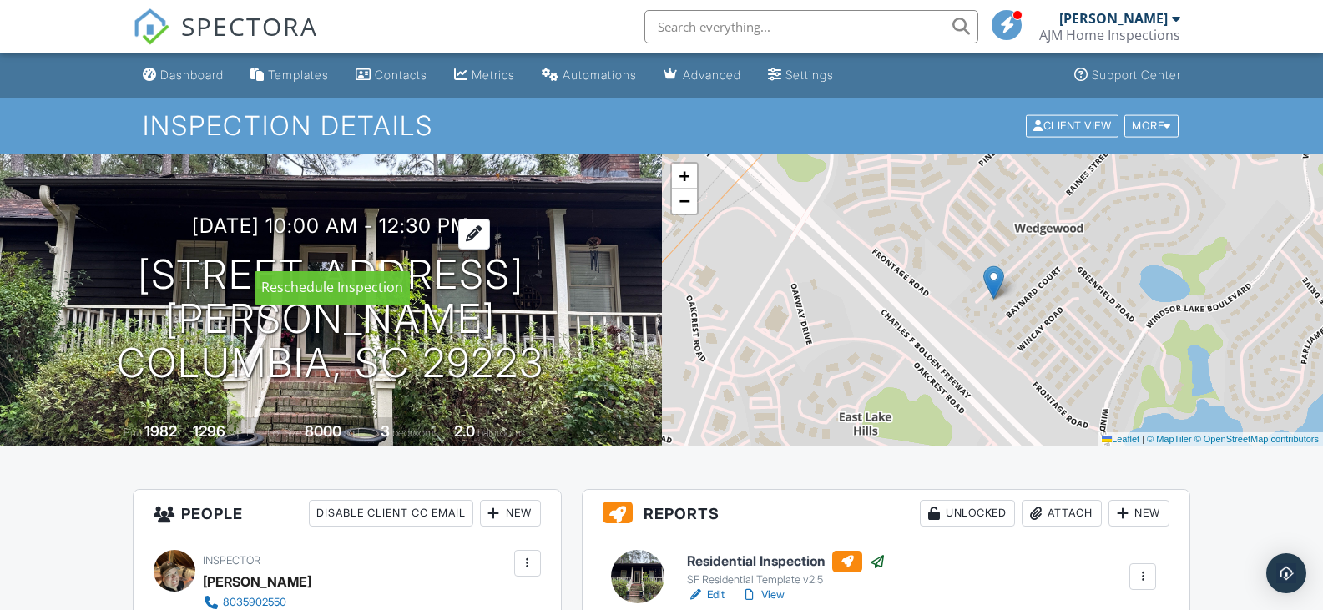
scroll to position [417, 0]
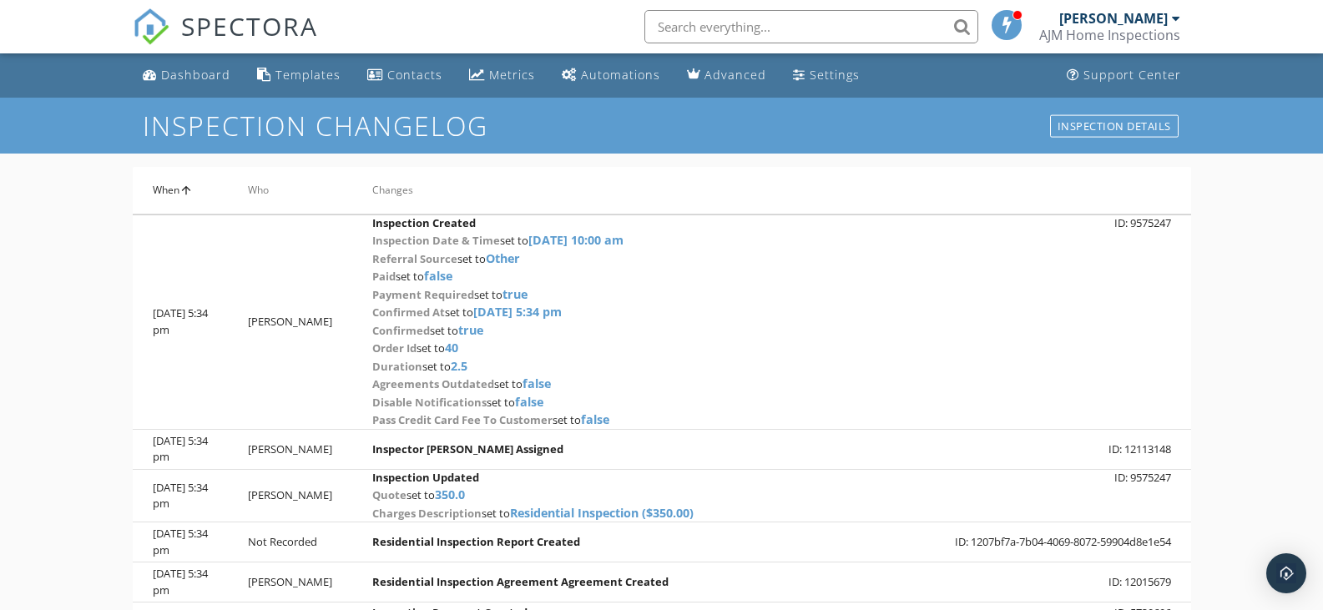
click at [1087, 114] on link "inspection details" at bounding box center [1115, 126] width 132 height 26
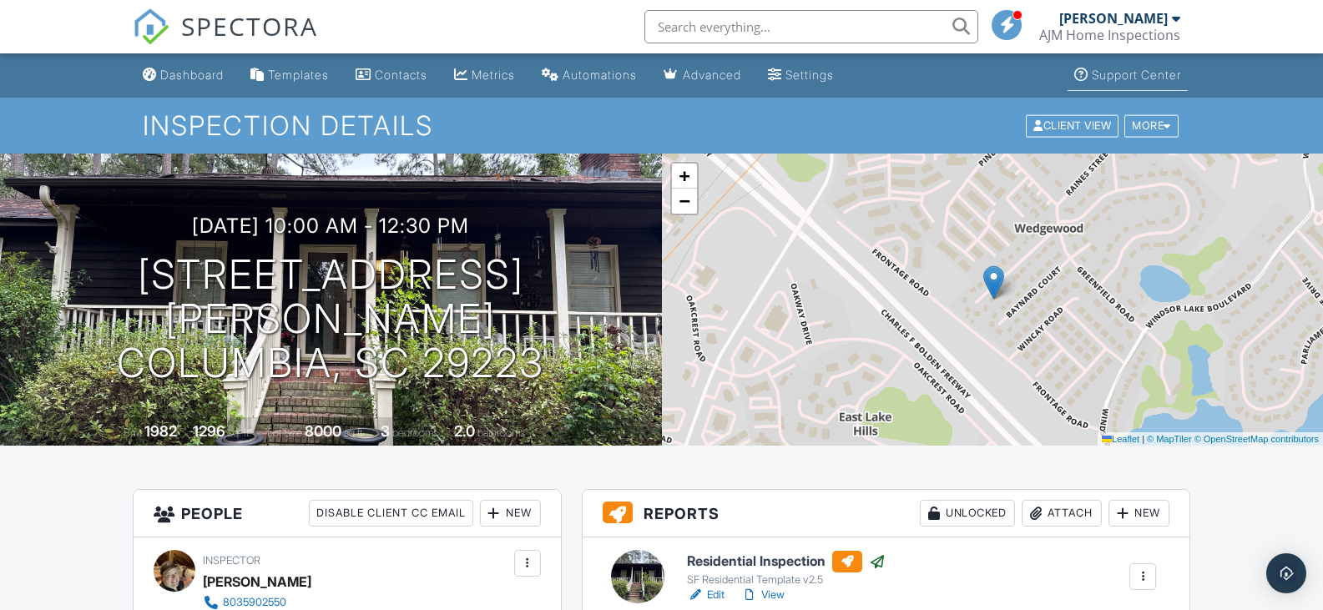
click at [1122, 63] on link "Support Center" at bounding box center [1128, 75] width 120 height 31
